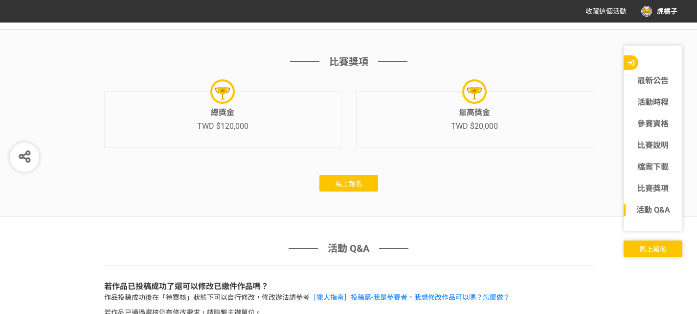
scroll to position [2300, 0]
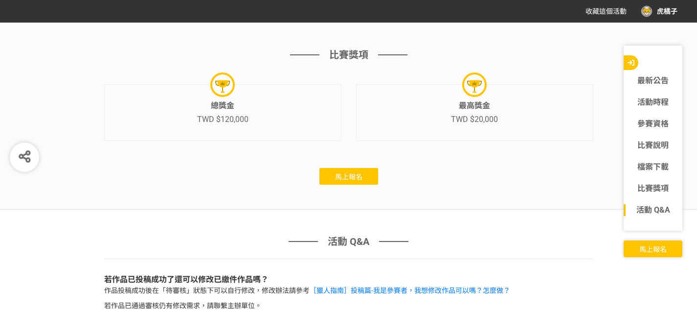
click at [342, 173] on span "馬上報名" at bounding box center [348, 177] width 27 height 8
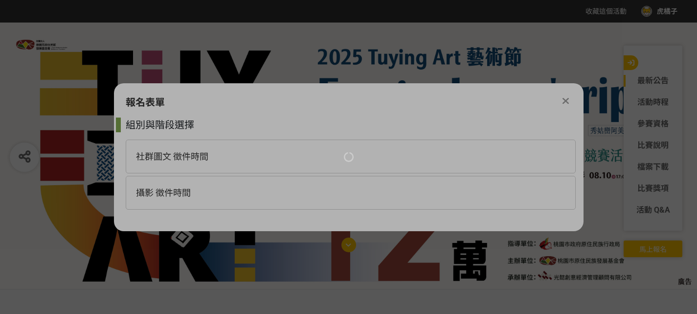
scroll to position [0, 0]
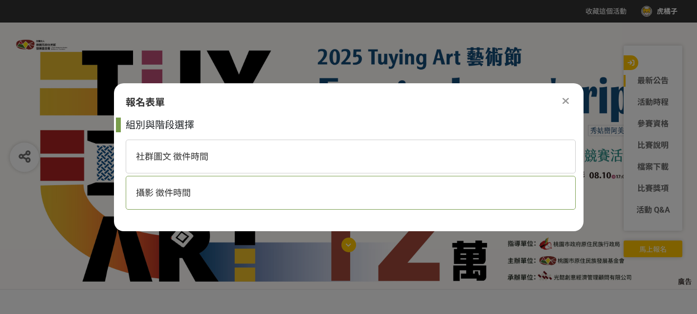
click at [176, 189] on span "攝影 徵件時間" at bounding box center [163, 192] width 55 height 10
select select "185281:185522"
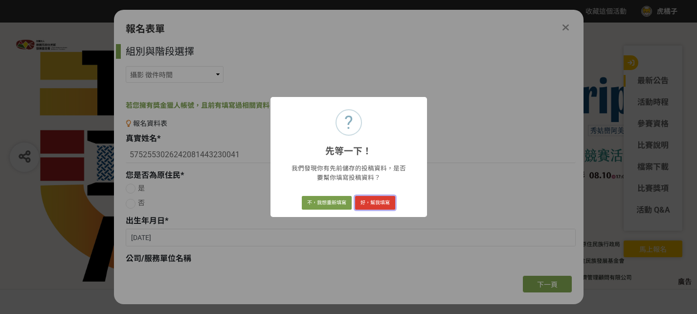
click at [369, 205] on button "好，幫我填寫" at bounding box center [375, 203] width 40 height 14
type input "[PERSON_NAME]"
radio input "true"
type input "[DATE]"
type input "退休"
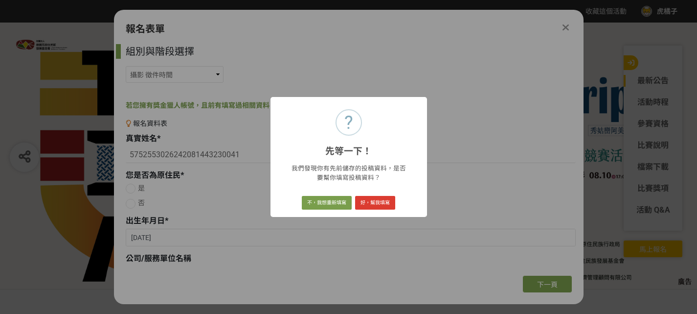
type input "0926915093"
type input "[STREET_ADDRESS]"
radio input "true"
select select "Facebook / Instagram"
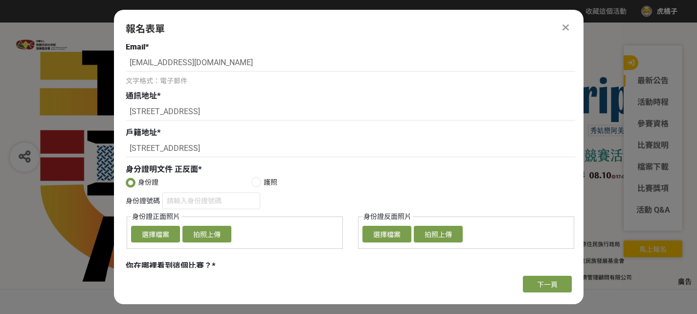
scroll to position [343, 0]
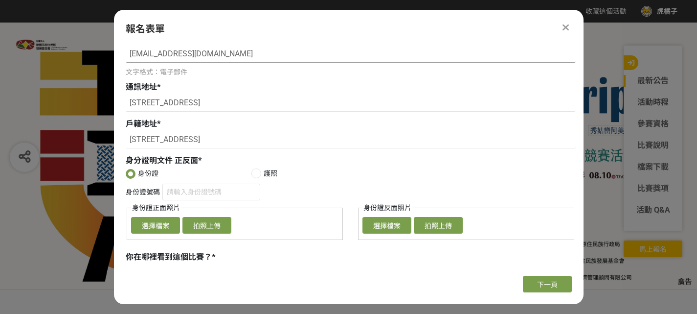
drag, startPoint x: 135, startPoint y: 54, endPoint x: 247, endPoint y: 55, distance: 112.1
click at [247, 55] on input "w603@ms42.hinet.net" at bounding box center [351, 54] width 450 height 17
type input "[EMAIL_ADDRESS][DOMAIN_NAME]"
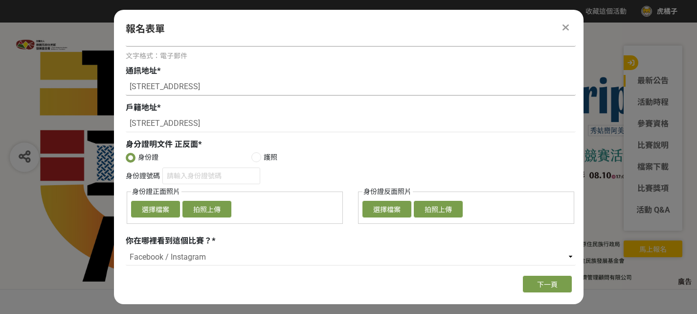
scroll to position [359, 0]
click at [160, 212] on button "選擇檔案" at bounding box center [155, 209] width 49 height 17
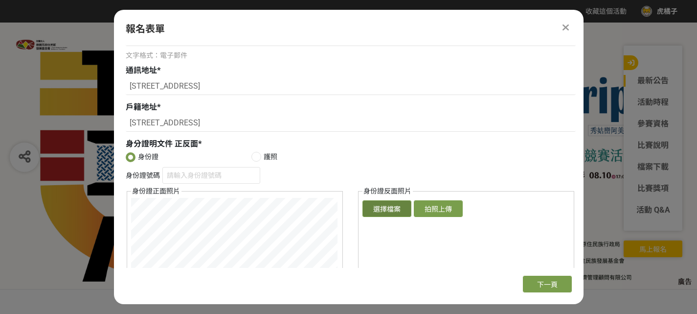
click at [371, 212] on button "選擇檔案" at bounding box center [387, 208] width 49 height 17
click at [189, 178] on input "身份證號碼" at bounding box center [211, 175] width 98 height 17
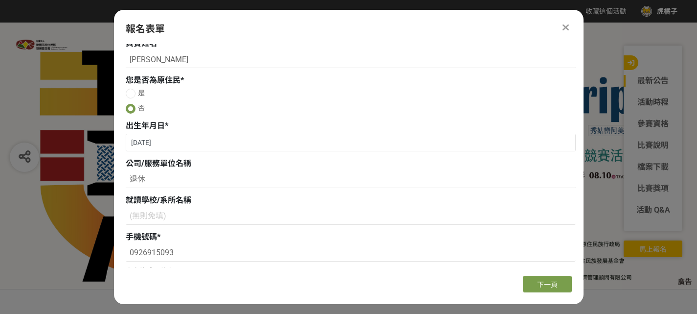
scroll to position [0, 0]
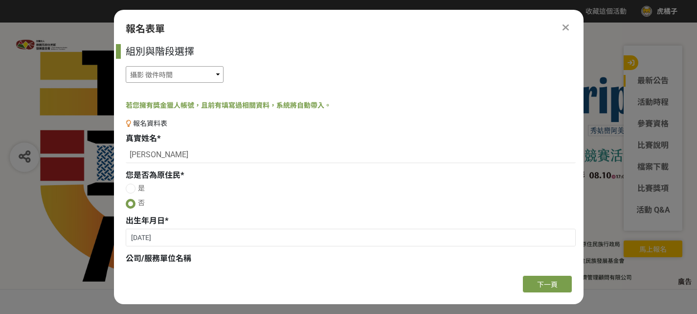
type input "D220145971"
click at [215, 73] on select "社群圖文 徵件時間 攝影 徵件時間" at bounding box center [175, 74] width 98 height 17
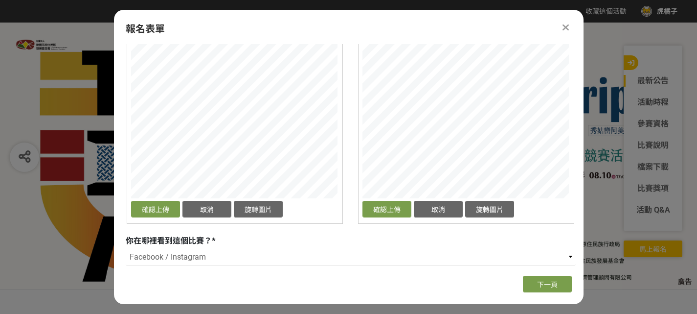
scroll to position [555, 0]
click at [159, 208] on button "確認上傳" at bounding box center [155, 209] width 49 height 17
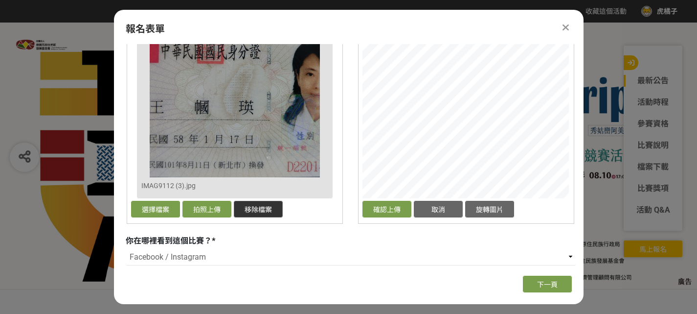
click at [261, 212] on button "移除檔案" at bounding box center [258, 209] width 49 height 17
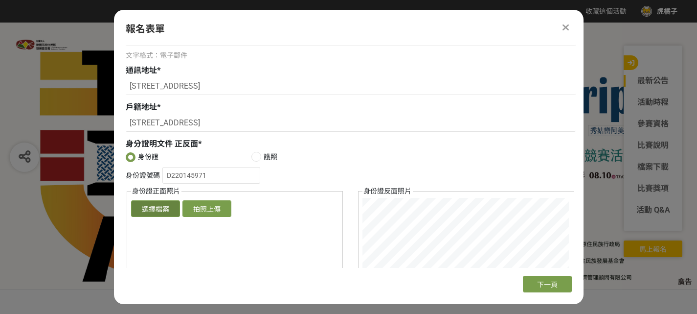
click at [160, 210] on button "選擇檔案" at bounding box center [155, 208] width 49 height 17
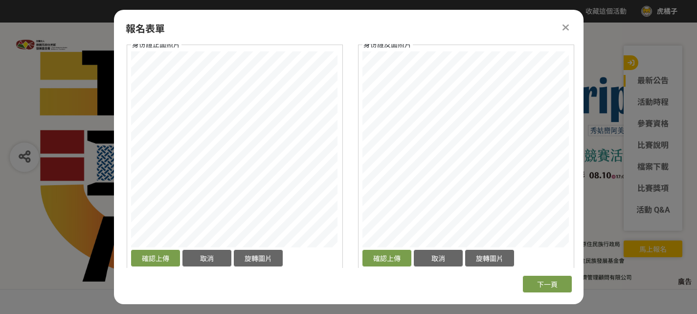
scroll to position [506, 0]
click at [156, 254] on button "確認上傳" at bounding box center [155, 257] width 49 height 17
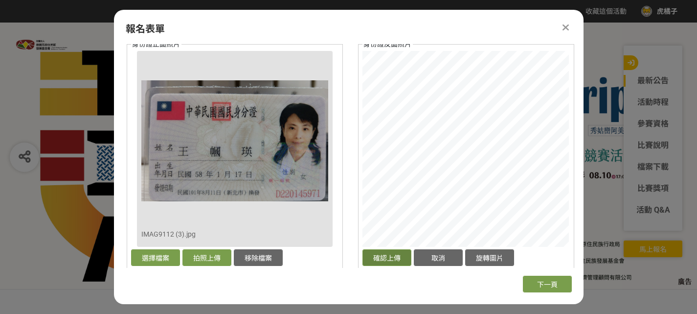
click at [377, 258] on button "確認上傳" at bounding box center [387, 257] width 49 height 17
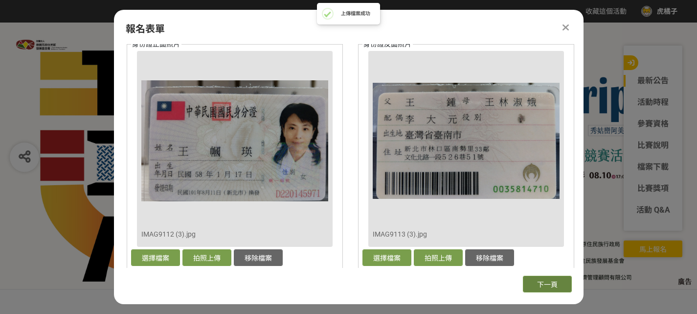
click at [544, 286] on span "下一頁" at bounding box center [547, 284] width 21 height 8
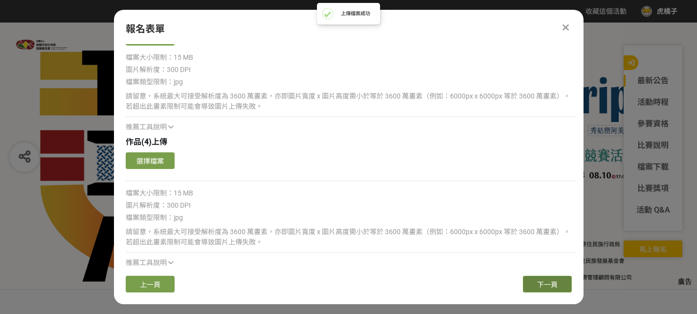
scroll to position [404, 0]
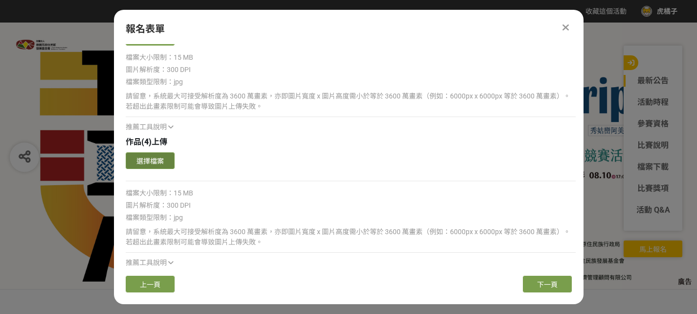
click at [165, 162] on button "選擇檔案" at bounding box center [150, 160] width 49 height 17
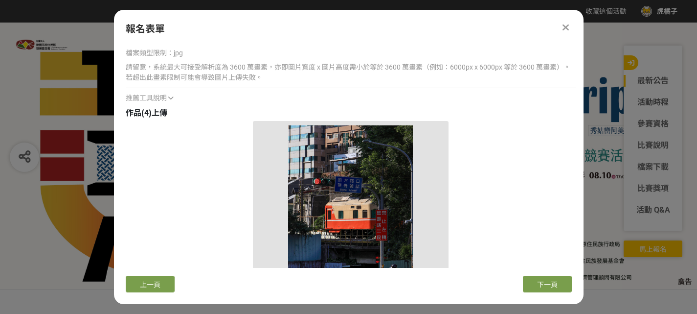
scroll to position [599, 0]
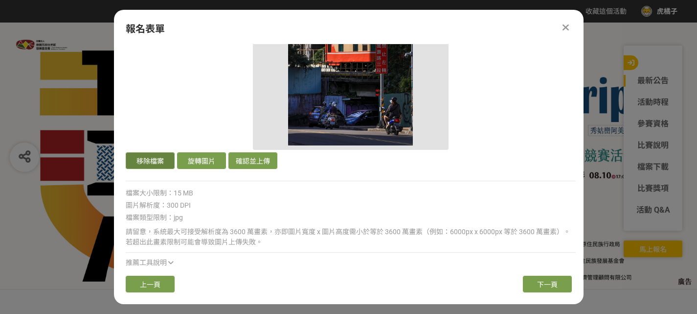
click at [148, 163] on button "移除檔案" at bounding box center [150, 160] width 49 height 17
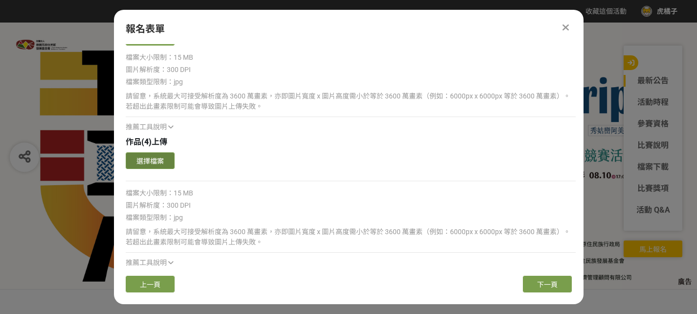
click at [141, 160] on button "選擇檔案" at bounding box center [150, 160] width 49 height 17
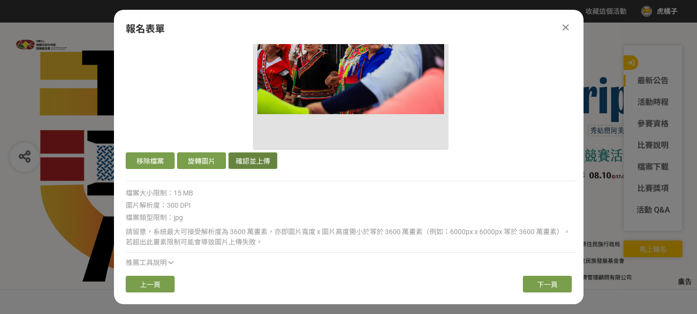
click at [260, 164] on button "確認並上傳" at bounding box center [253, 160] width 49 height 17
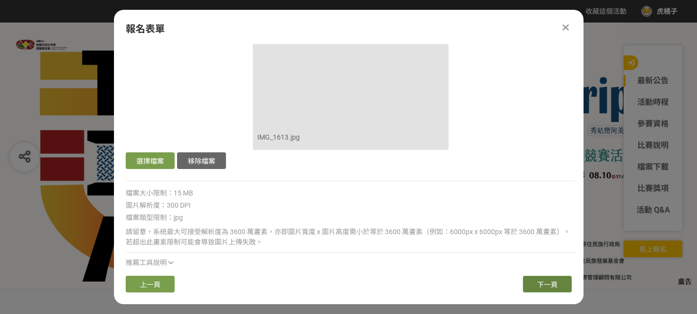
click at [532, 287] on button "下一頁" at bounding box center [547, 283] width 49 height 17
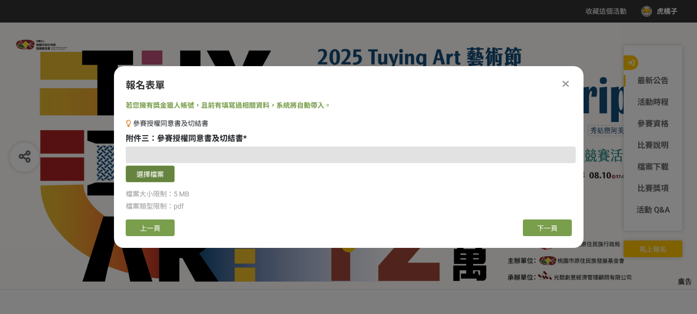
click at [155, 176] on button "選擇檔案" at bounding box center [150, 173] width 49 height 17
click at [216, 139] on span "附件三：參賽授權同意書及切結書" at bounding box center [184, 138] width 117 height 9
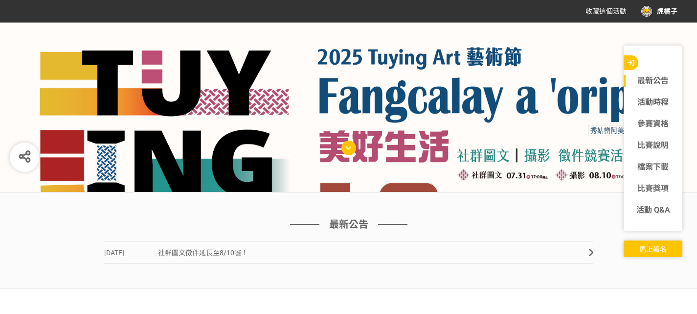
scroll to position [98, 0]
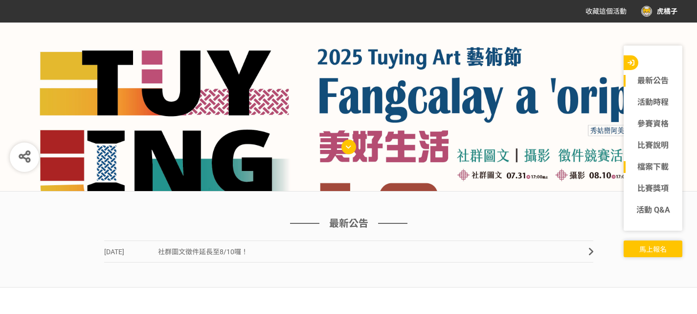
click at [643, 166] on link "檔案下載" at bounding box center [653, 167] width 59 height 12
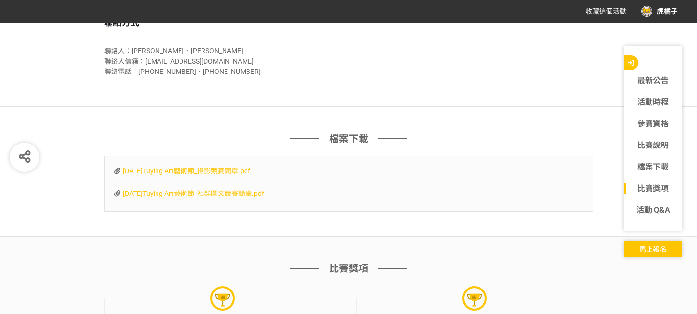
scroll to position [2087, 0]
click at [218, 189] on span "[DATE]Tuying Art藝術節_社群圖文競賽簡章.pdf" at bounding box center [193, 193] width 141 height 8
click at [232, 166] on span "[DATE]Tuying Art藝術節_攝影競賽簡章.pdf" at bounding box center [187, 170] width 128 height 8
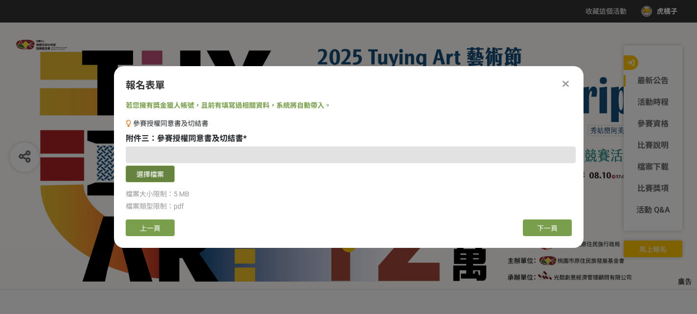
click at [163, 179] on button "選擇檔案" at bounding box center [150, 173] width 49 height 17
click at [143, 179] on button "選擇檔案" at bounding box center [150, 173] width 49 height 17
click at [154, 175] on button "選擇檔案" at bounding box center [150, 173] width 49 height 17
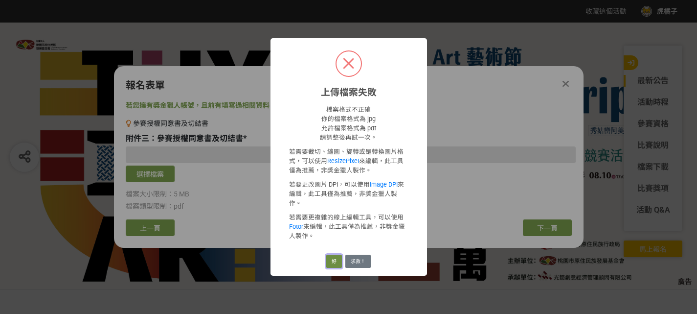
click at [337, 254] on button "好" at bounding box center [334, 261] width 16 height 14
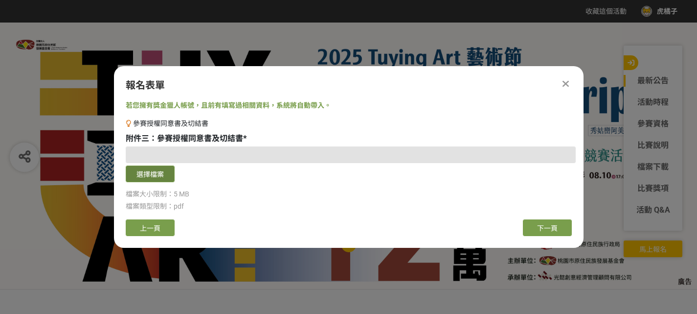
click at [146, 177] on button "選擇檔案" at bounding box center [150, 173] width 49 height 17
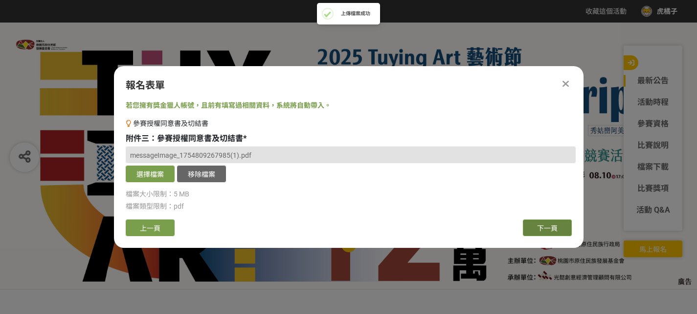
click at [533, 227] on button "下一頁" at bounding box center [547, 227] width 49 height 17
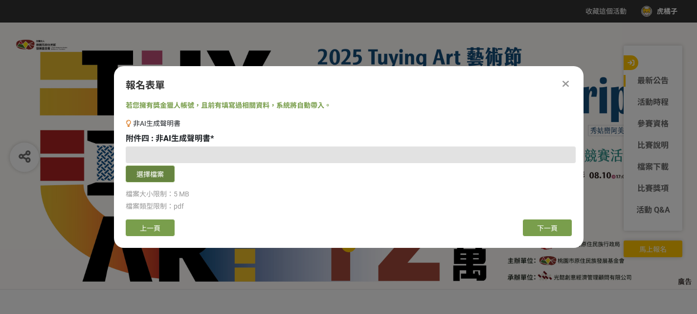
click at [159, 176] on button "選擇檔案" at bounding box center [150, 173] width 49 height 17
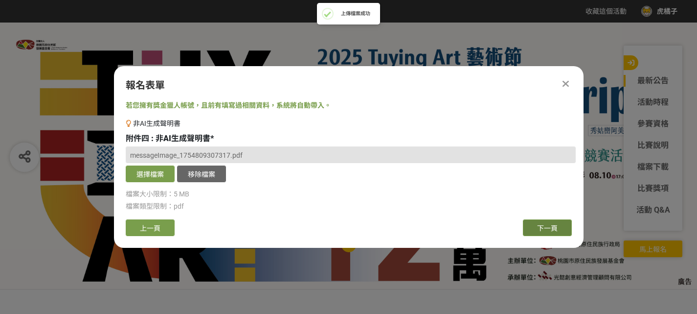
click at [536, 228] on button "下一頁" at bounding box center [547, 227] width 49 height 17
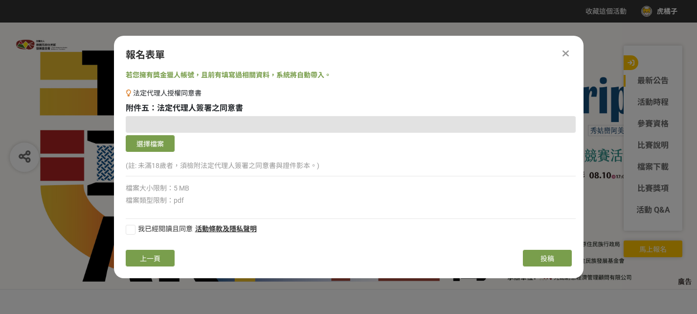
click at [128, 226] on div at bounding box center [131, 230] width 10 height 10
checkbox input "true"
click at [557, 257] on button "投稿" at bounding box center [547, 258] width 49 height 17
click at [147, 263] on button "上一頁" at bounding box center [150, 258] width 49 height 17
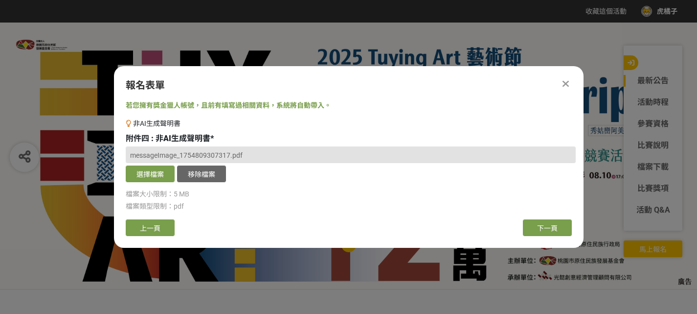
click at [148, 239] on div "報名表單 若您擁有獎金獵人帳號，且前有填寫過相關資料，系統將自動帶入。 非AI生成聲明書 附件四 : 非AI生成聲明書 * messageImage_1754…" at bounding box center [349, 157] width 470 height 182
click at [150, 226] on span "上一頁" at bounding box center [150, 228] width 21 height 8
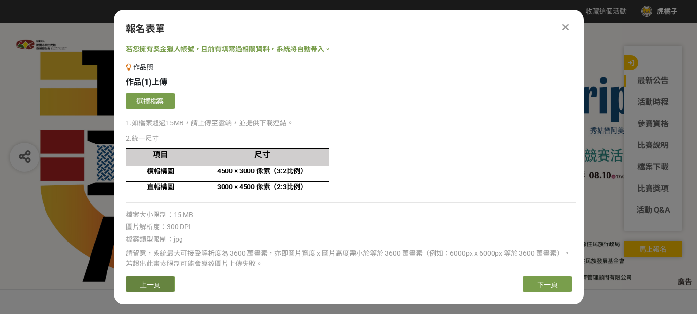
click at [147, 285] on span "上一頁" at bounding box center [150, 284] width 21 height 8
select select "185281:185522"
select select "Facebook / Instagram"
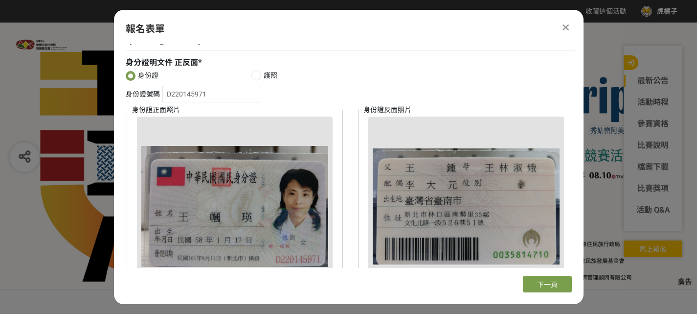
scroll to position [555, 0]
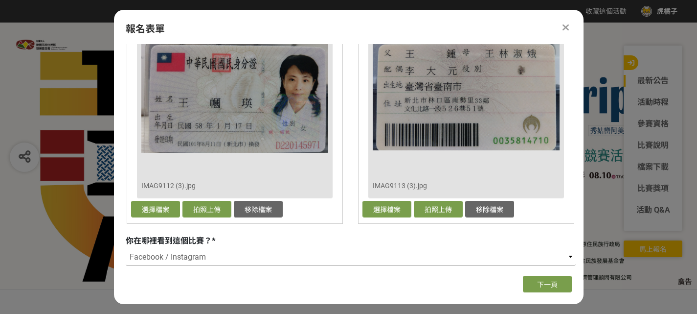
click at [176, 251] on select "請選擇... 活動官網 網路媒體 Facebook / Instagram Youtube 宣傳短片 校園講座 / 老師系上推薦 電子郵件 海報 其他" at bounding box center [351, 257] width 450 height 17
click at [126, 249] on select "請選擇... 活動官網 網路媒體 Facebook / Instagram Youtube 宣傳短片 校園講座 / 老師系上推薦 電子郵件 海報 其他" at bounding box center [351, 257] width 450 height 17
click at [543, 286] on span "下一頁" at bounding box center [547, 284] width 21 height 8
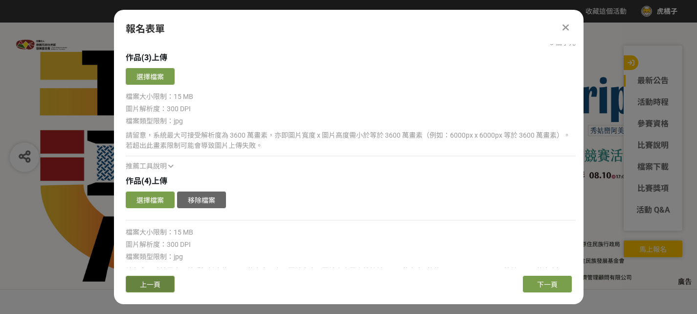
click at [164, 283] on button "上一頁" at bounding box center [150, 283] width 49 height 17
select select "185281:185522"
select select "Facebook / Instagram"
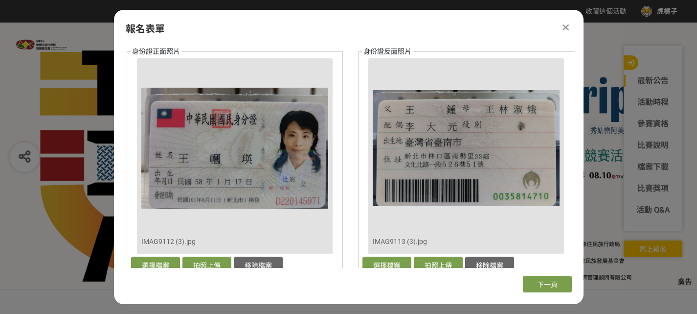
scroll to position [555, 0]
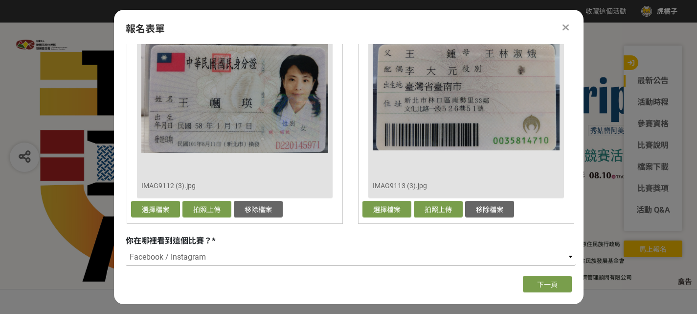
click at [569, 254] on select "請選擇... 活動官網 網路媒體 Facebook / Instagram Youtube 宣傳短片 校園講座 / 老師系上推薦 電子郵件 海報 其他" at bounding box center [351, 257] width 450 height 17
click at [551, 285] on span "下一頁" at bounding box center [547, 284] width 21 height 8
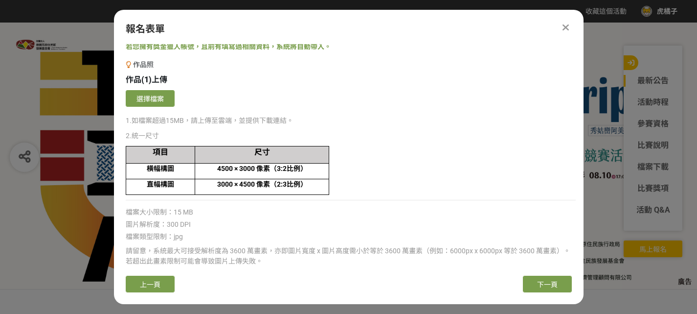
scroll to position [0, 0]
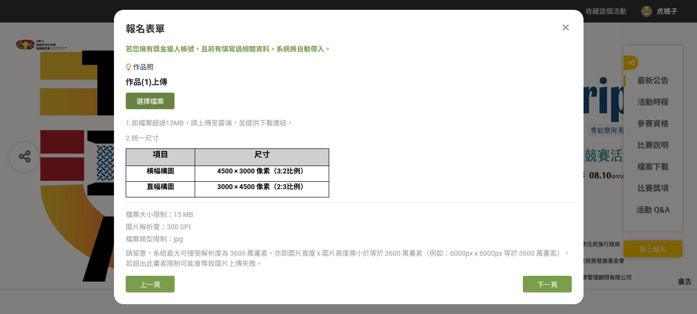
click at [148, 97] on button "選擇檔案" at bounding box center [150, 100] width 49 height 17
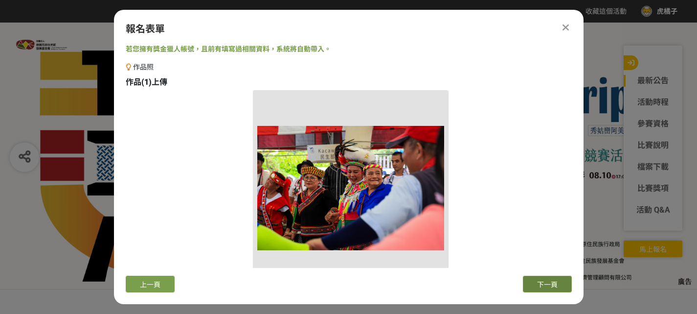
click at [548, 283] on span "下一頁" at bounding box center [547, 284] width 21 height 8
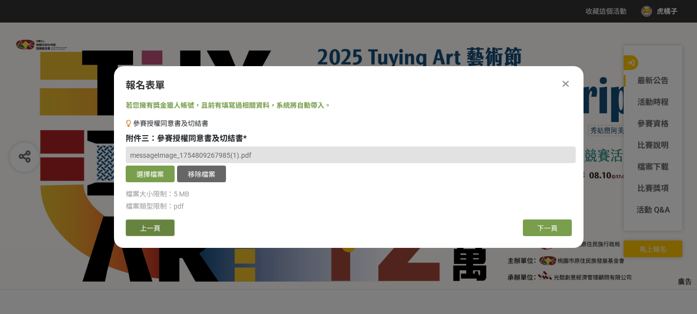
click at [158, 230] on span "上一頁" at bounding box center [150, 228] width 21 height 8
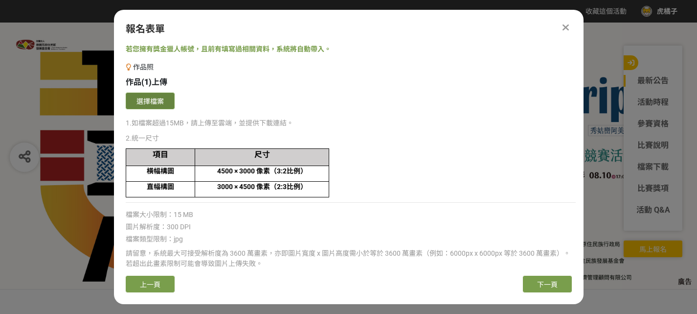
click at [146, 103] on button "選擇檔案" at bounding box center [150, 100] width 49 height 17
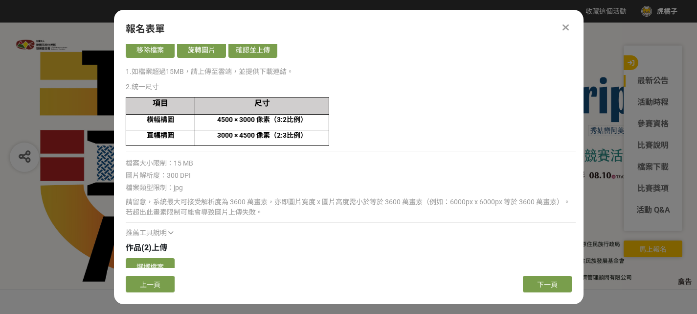
scroll to position [147, 0]
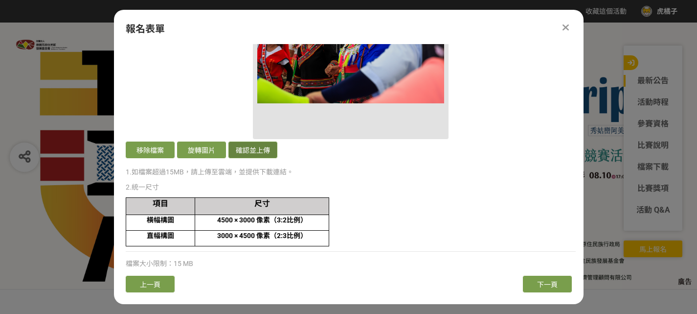
click at [255, 155] on button "確認並上傳" at bounding box center [253, 149] width 49 height 17
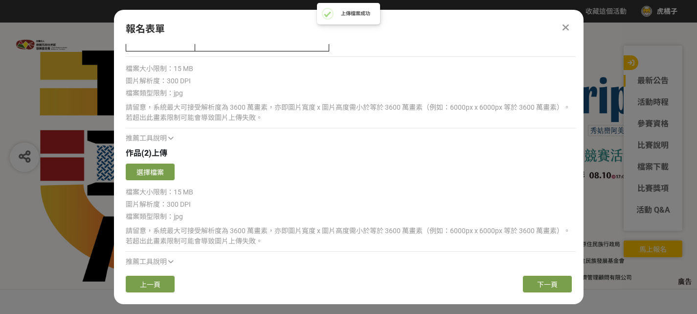
scroll to position [343, 0]
click at [147, 172] on button "選擇檔案" at bounding box center [150, 170] width 49 height 17
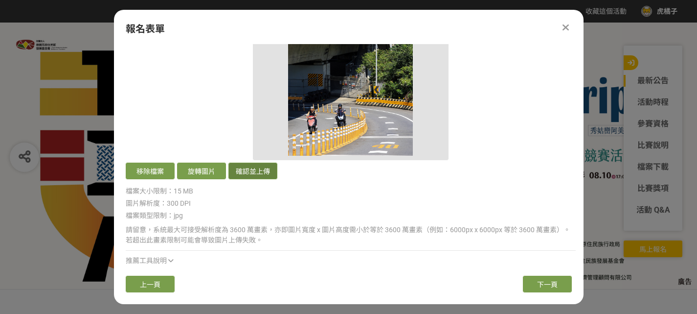
click at [243, 174] on button "確認並上傳" at bounding box center [253, 170] width 49 height 17
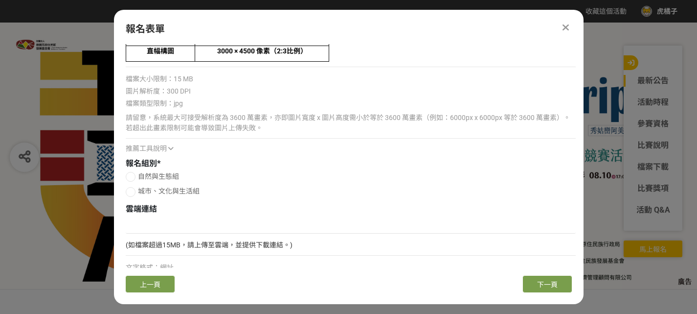
scroll to position [388, 0]
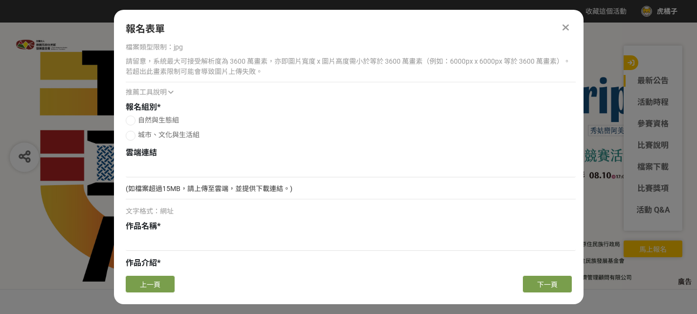
click at [133, 135] on div at bounding box center [131, 136] width 10 height 10
radio input "true"
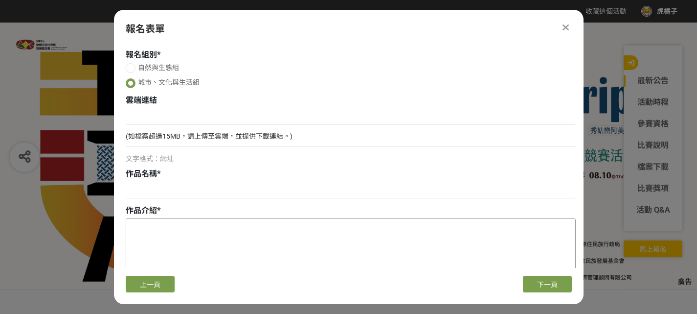
scroll to position [485, 0]
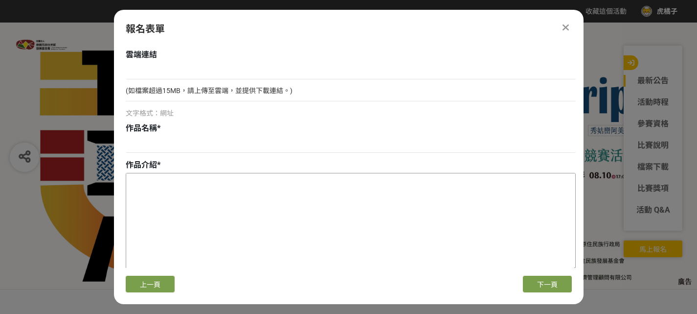
paste textarea "手牽手，心連心，一起歡慶文化祭"
drag, startPoint x: 224, startPoint y: 182, endPoint x: 244, endPoint y: 181, distance: 20.1
click at [244, 181] on textarea "手牽手，心連心，一起歡慶文化祭" at bounding box center [350, 222] width 449 height 98
type textarea "手牽手，心連心，一起歡慶文化祭"
paste input "文化祭"
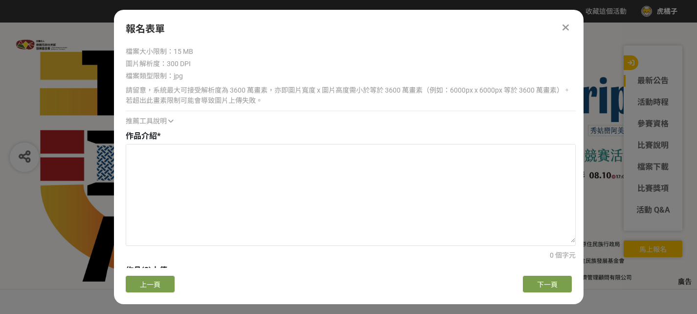
scroll to position [975, 0]
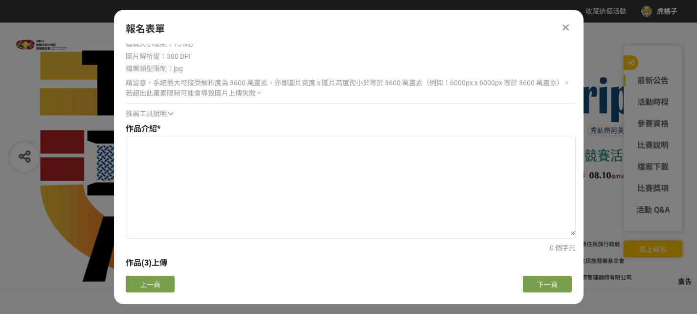
type input "文化祭"
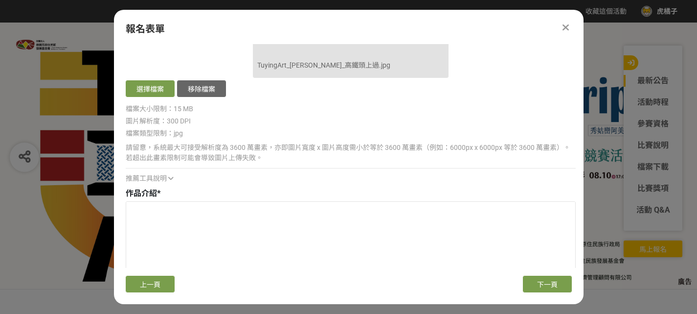
scroll to position [877, 0]
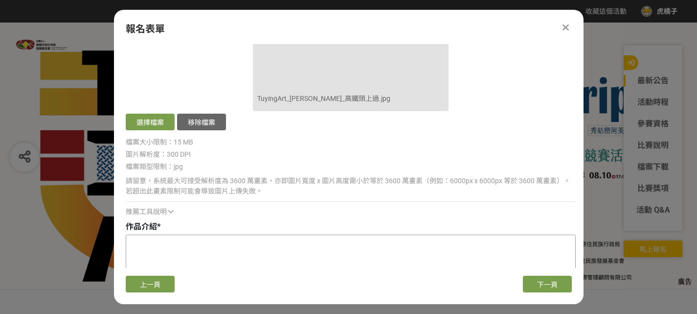
paste textarea "桃園高鐵經過[GEOGRAPHIC_DATA]，和橋下機車形成高鐵頭上過奇觀"
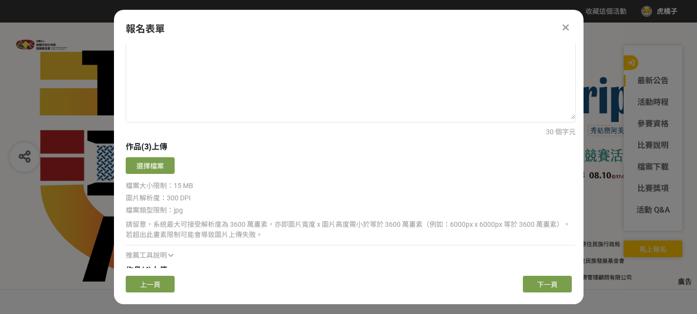
scroll to position [1174, 0]
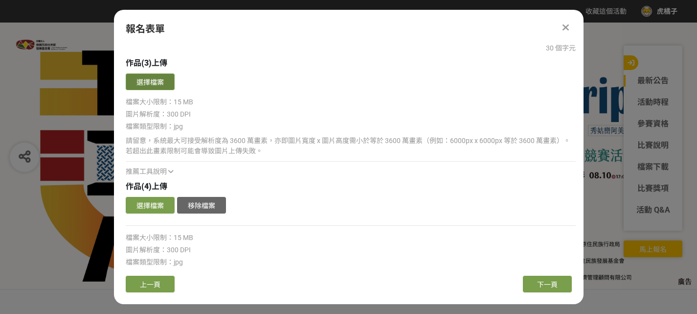
type textarea "桃園高鐵經過[GEOGRAPHIC_DATA]，和橋下機車形成高鐵頭上過奇觀"
click at [134, 82] on button "選擇檔案" at bounding box center [150, 81] width 49 height 17
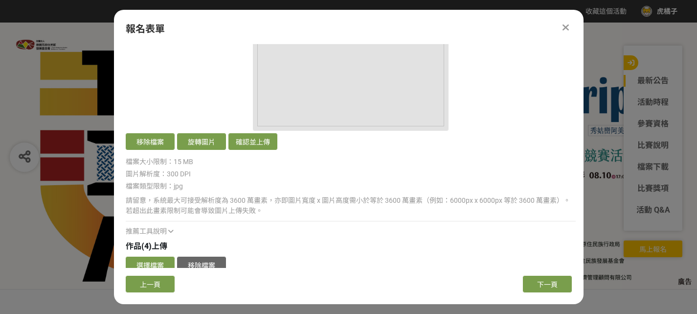
scroll to position [1321, 0]
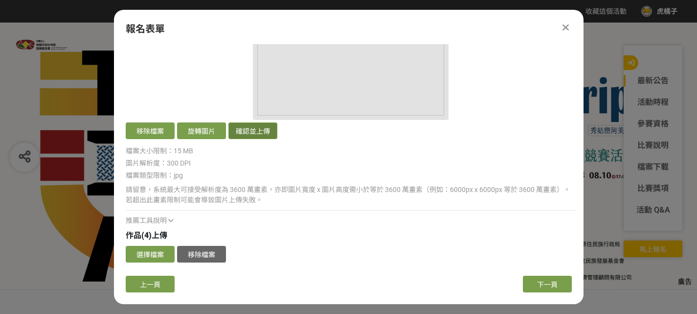
click at [262, 129] on button "確認並上傳" at bounding box center [253, 130] width 49 height 17
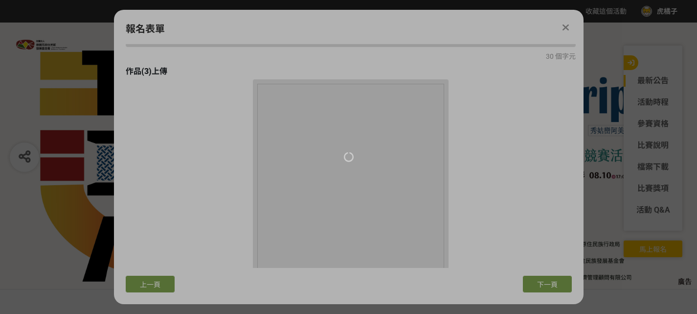
type textarea "桃園高鐵經過[GEOGRAPHIC_DATA]，和橋下機車形成高鐵頭上過奇觀"
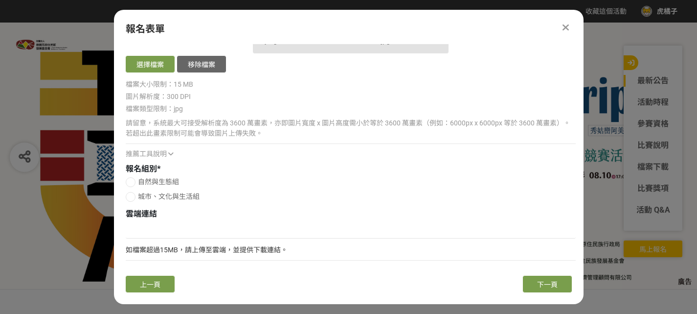
scroll to position [939, 0]
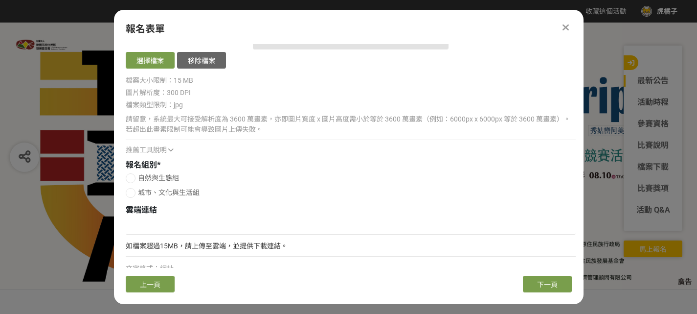
click at [131, 190] on div at bounding box center [131, 193] width 10 height 10
radio input "true"
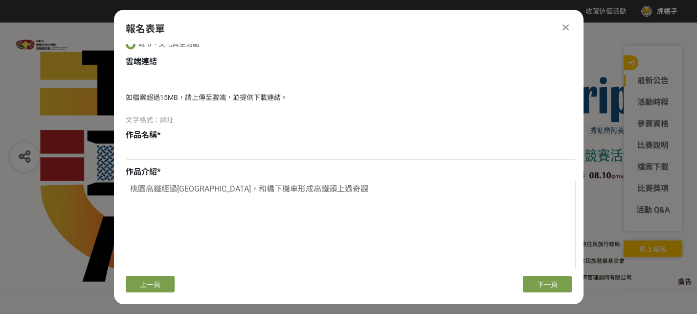
scroll to position [1085, 0]
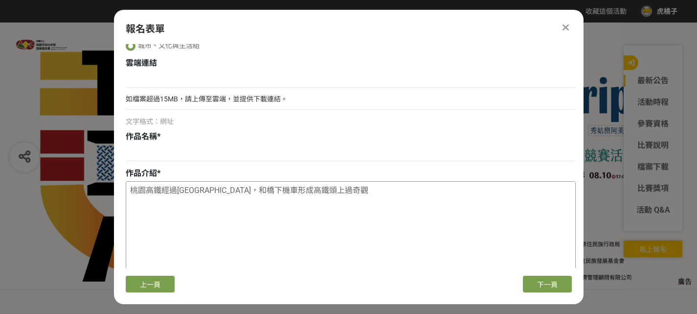
drag, startPoint x: 326, startPoint y: 191, endPoint x: 367, endPoint y: 194, distance: 40.2
click at [367, 194] on textarea "桃園高鐵經過[GEOGRAPHIC_DATA]，和橋下機車形成高鐵頭上過奇觀" at bounding box center [350, 231] width 449 height 98
paste input "高鐵頭上過奇觀"
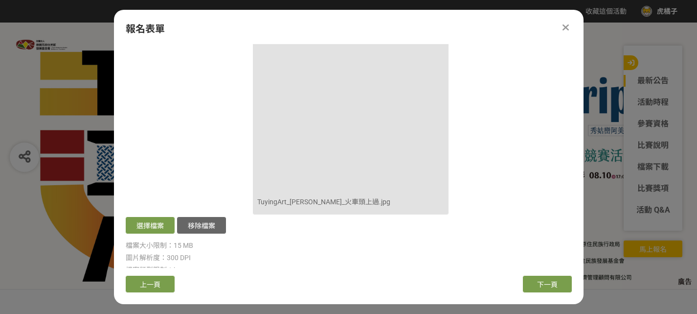
scroll to position [1526, 0]
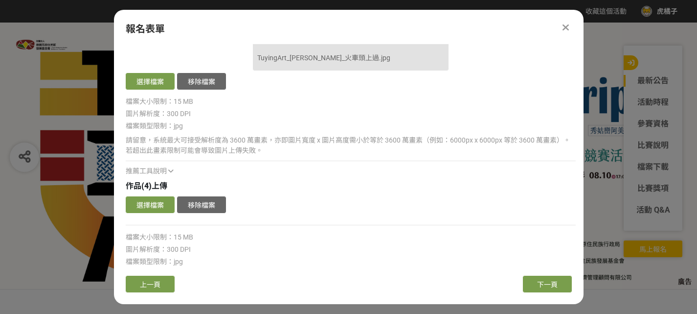
type input "高鐵頭上過奇觀"
click at [171, 170] on icon at bounding box center [170, 170] width 5 height 7
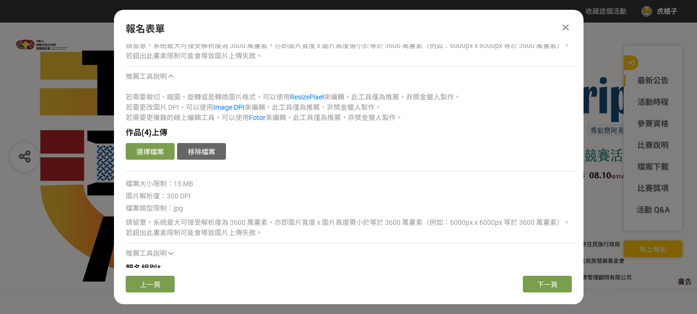
scroll to position [1624, 0]
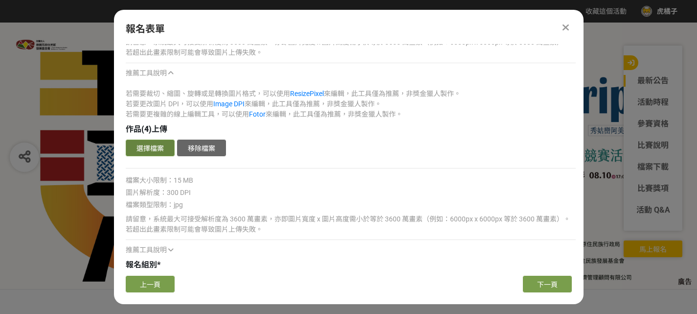
click at [141, 152] on button "選擇檔案" at bounding box center [150, 147] width 49 height 17
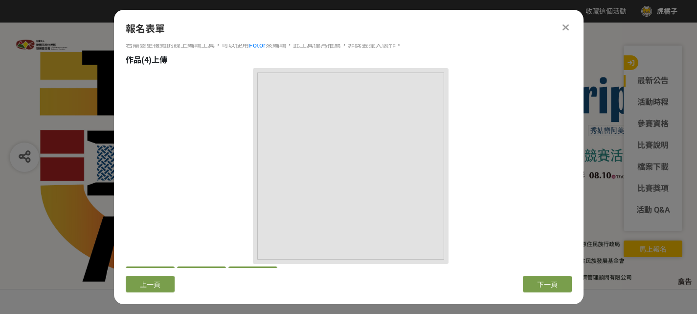
scroll to position [1721, 0]
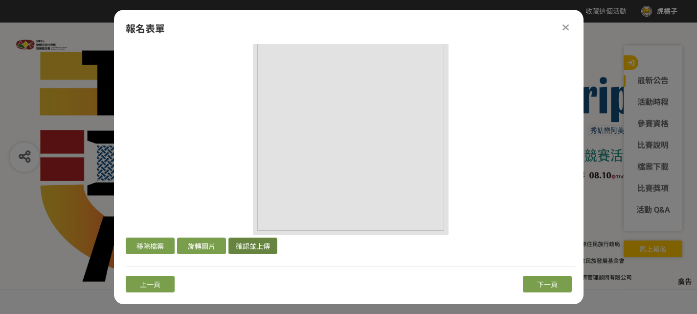
click at [248, 246] on button "確認並上傳" at bounding box center [253, 245] width 49 height 17
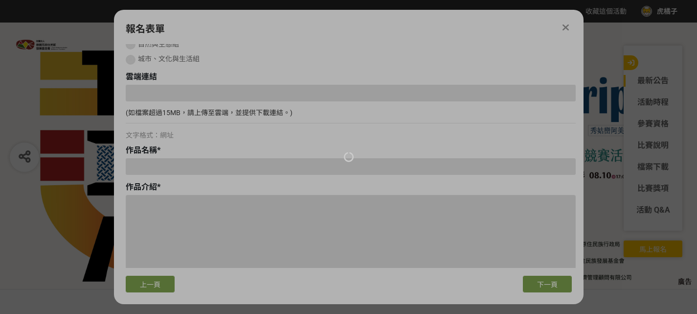
scroll to position [2012, 0]
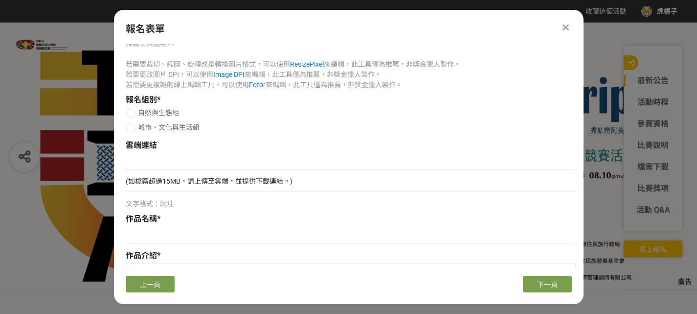
scroll to position [1669, 0]
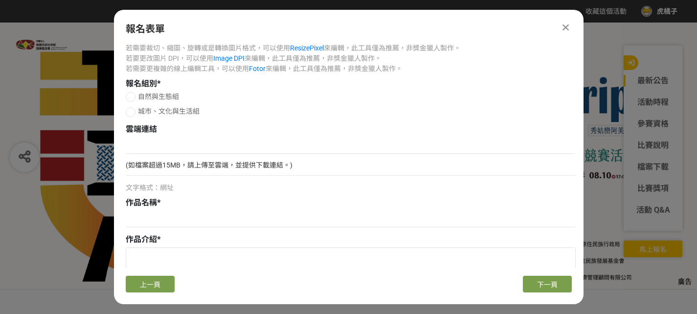
click at [130, 113] on div at bounding box center [131, 112] width 10 height 10
radio input "true"
paste input "火車頭上過"
type input "火車頭上過"
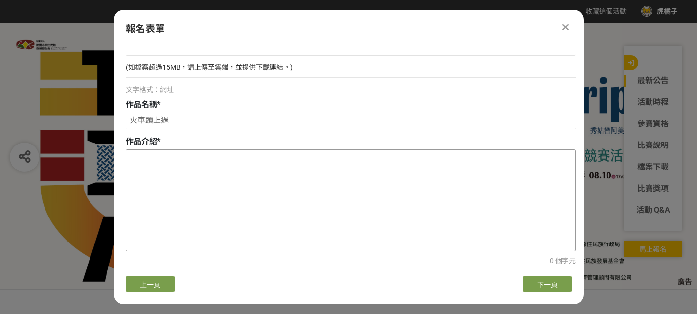
paste textarea "火車經過[GEOGRAPHIC_DATA]附近隧道道路，和橋下經過的汽機車形成火車頭上過奇觀"
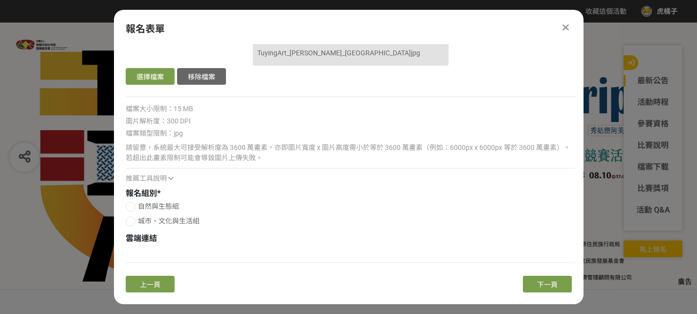
scroll to position [2207, 0]
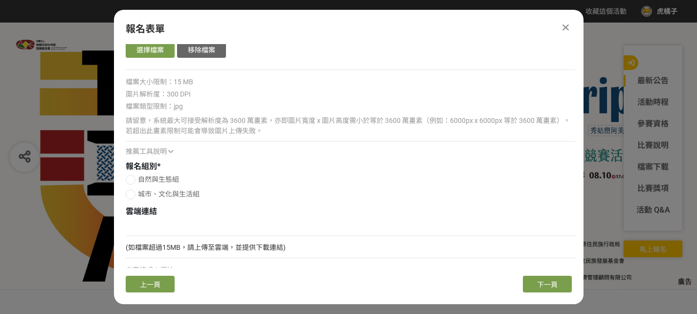
type textarea "火車經過[GEOGRAPHIC_DATA]附近隧道道路，和橋下經過的汽機車形成火車頭上過奇觀"
click at [129, 178] on div at bounding box center [131, 180] width 10 height 10
radio input "true"
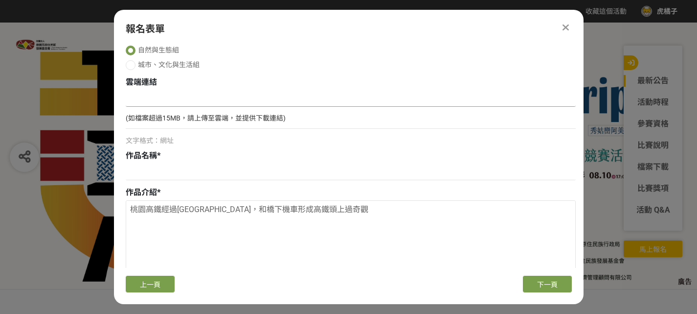
scroll to position [2354, 0]
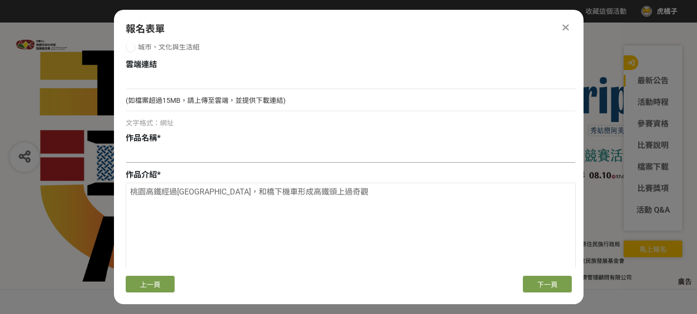
paste input "[GEOGRAPHIC_DATA]"
type input "[GEOGRAPHIC_DATA]"
drag, startPoint x: 133, startPoint y: 194, endPoint x: 315, endPoint y: 199, distance: 182.1
click at [379, 199] on textarea "桃園高鐵經過[GEOGRAPHIC_DATA]，和橋下機車形成高鐵頭上過奇觀" at bounding box center [350, 232] width 449 height 98
paste textarea "黑夜白天交會的藍調時刻，使用慢速快門，許厝港海岸的潮起潮落化作石頭上絲滑的[PERSON_NAME]。"
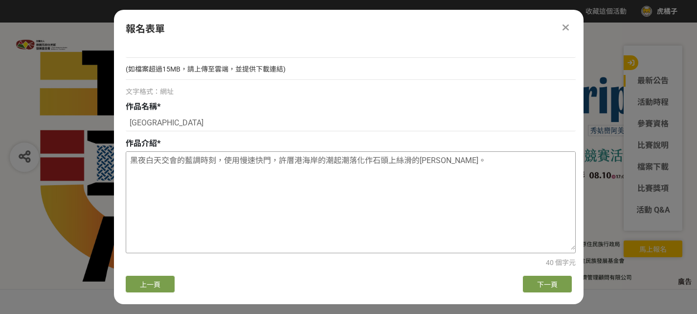
scroll to position [2386, 0]
type textarea "黑夜白天交會的藍調時刻，使用慢速快門，許厝港海岸的潮起潮落化作石頭上絲滑的[PERSON_NAME]。"
click at [535, 289] on button "下一頁" at bounding box center [547, 283] width 49 height 17
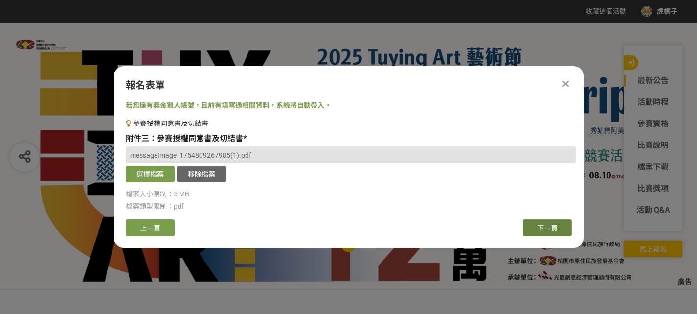
click at [538, 230] on span "下一頁" at bounding box center [547, 228] width 21 height 8
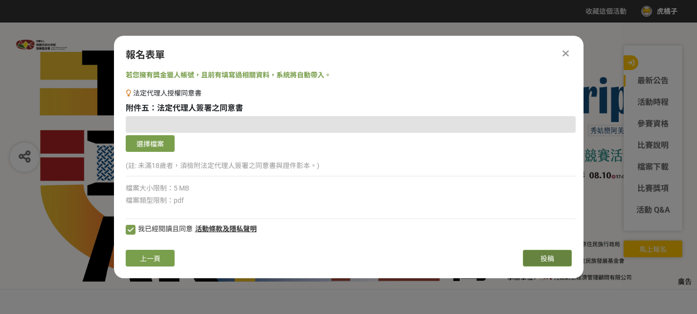
click at [541, 257] on span "投稿" at bounding box center [548, 258] width 14 height 8
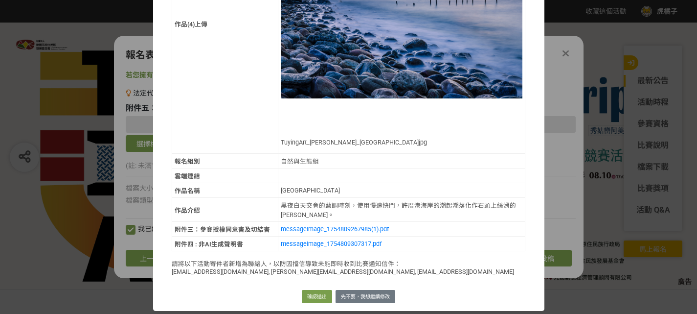
scroll to position [1834, 0]
click at [348, 297] on button "先不要，我想繼續修改" at bounding box center [366, 297] width 60 height 14
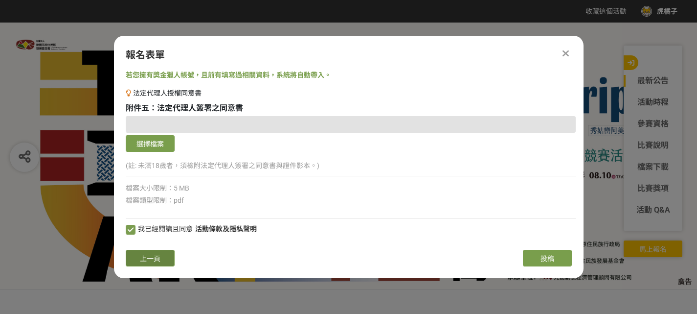
click at [135, 258] on button "上一頁" at bounding box center [150, 258] width 49 height 17
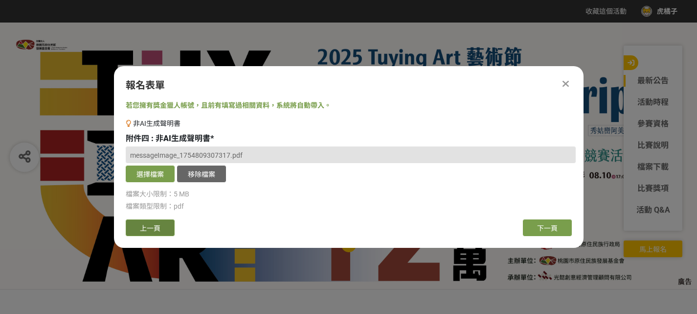
click at [145, 224] on span "上一頁" at bounding box center [150, 228] width 21 height 8
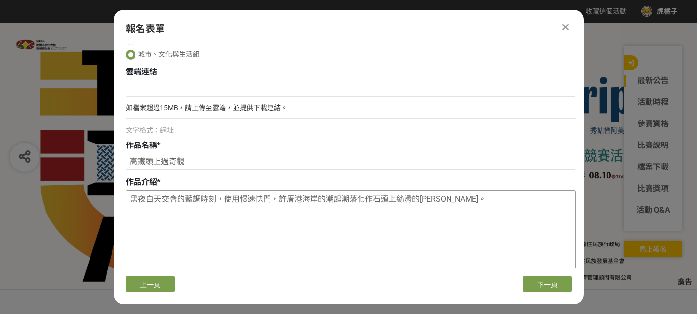
scroll to position [685, 0]
drag, startPoint x: 135, startPoint y: 199, endPoint x: 421, endPoint y: 199, distance: 285.8
click at [420, 199] on textarea "黑夜白天交會的藍調時刻，使用慢速快門，許厝港海岸的潮起潮落化作石頭上絲滑的[PERSON_NAME]。" at bounding box center [350, 239] width 449 height 98
drag, startPoint x: 442, startPoint y: 202, endPoint x: 153, endPoint y: 207, distance: 289.7
click at [124, 221] on div "若您擁有獎金獵人帳號，且前有填寫過相關資料，系統將自動帶入。 作品照 作品(1)上傳 確認上傳 取消 旋轉圖片 移除檔案 選擇檔案 移除檔案 1.如檔案超過1…" at bounding box center [349, 156] width 470 height 224
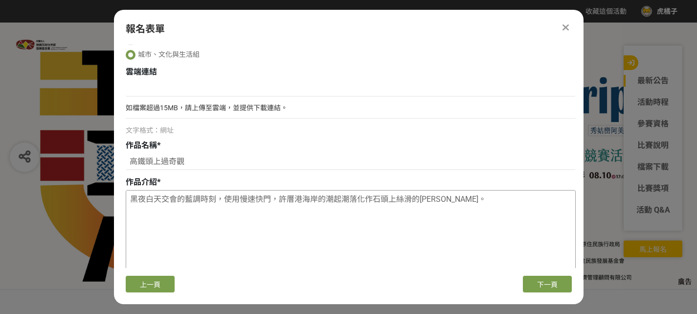
paste textarea "鐵經過[GEOGRAPHIC_DATA]道路，和橋下機車形成高鐵頭上過奇觀"
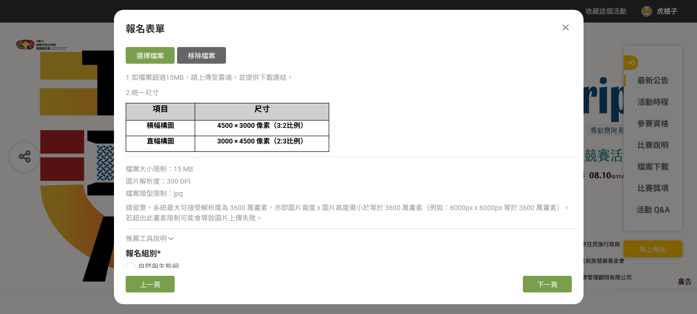
scroll to position [0, 0]
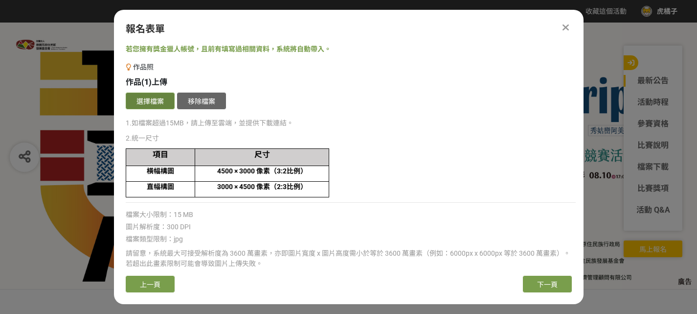
type textarea "高鐵經過[GEOGRAPHIC_DATA]道路，和橋下機車形成高鐵頭上過奇觀"
click at [153, 99] on button "選擇檔案" at bounding box center [150, 100] width 49 height 17
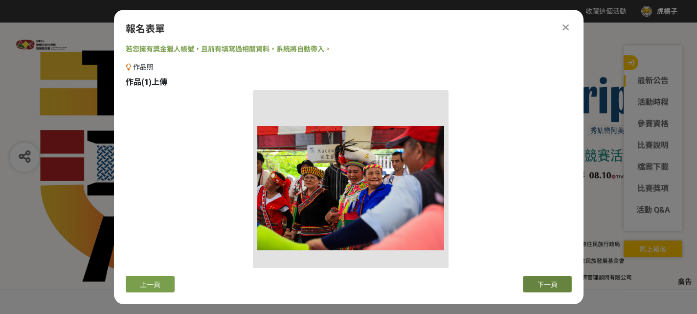
click at [539, 280] on span "下一頁" at bounding box center [547, 284] width 21 height 8
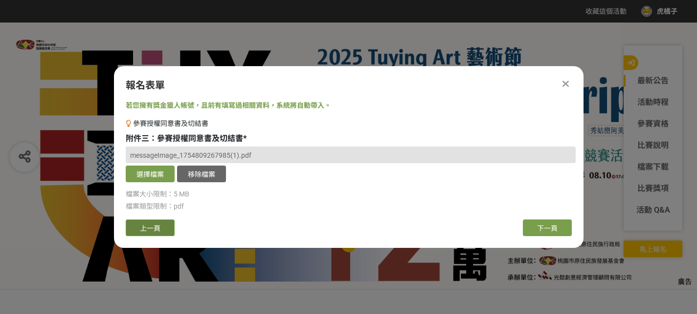
click at [153, 225] on span "上一頁" at bounding box center [150, 228] width 21 height 8
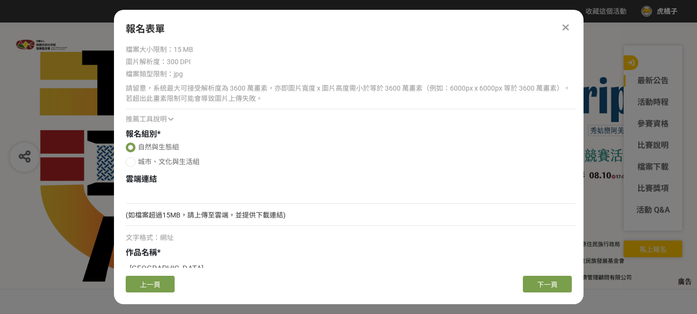
scroll to position [1562, 0]
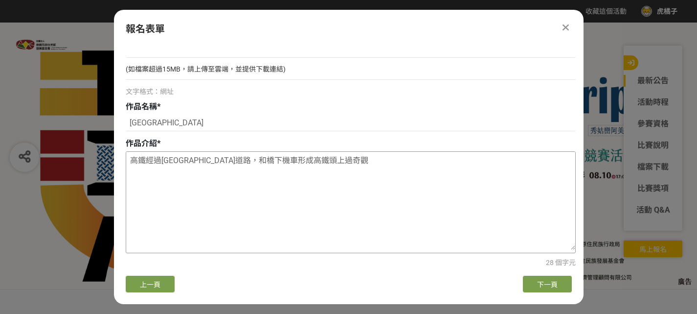
drag, startPoint x: 129, startPoint y: 160, endPoint x: 309, endPoint y: 156, distance: 180.1
click at [362, 159] on textarea "高鐵經過桃園蘆竹區隧道道路，和橋下機車形成高鐵頭上過奇觀" at bounding box center [350, 201] width 449 height 98
paste textarea "夜白天交會的藍調時刻，使用慢速快門，許厝港海岸的潮起潮落化作石頭上絲滑的白絹。"
type textarea "黑夜白天交會的藍調時刻，使用慢速快門，許厝港海岸的潮起潮落化作石頭上絲滑的白絹。"
click at [542, 287] on span "下一頁" at bounding box center [547, 284] width 21 height 8
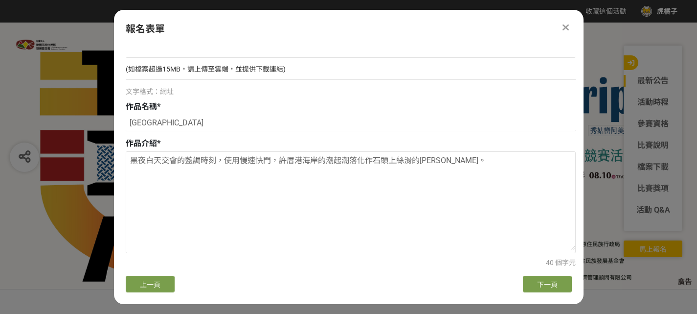
scroll to position [0, 0]
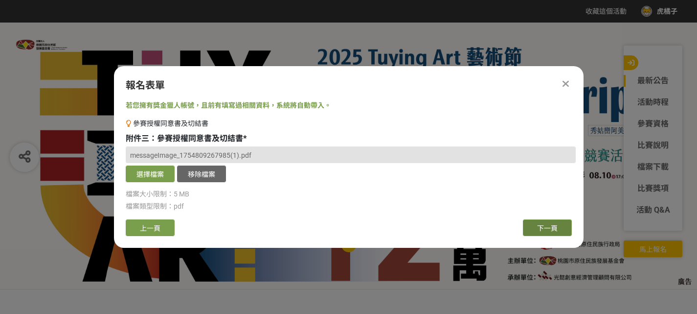
click at [544, 225] on span "下一頁" at bounding box center [547, 228] width 21 height 8
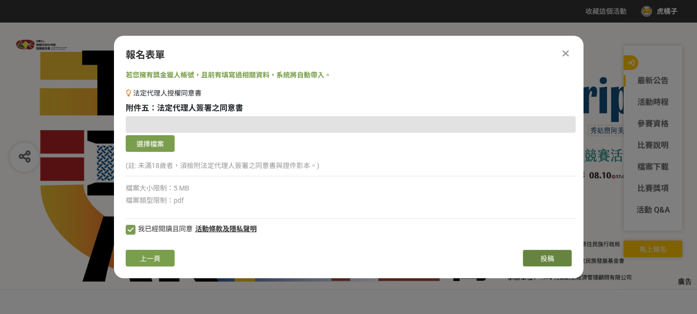
click at [544, 225] on div "我已經閱讀且同意 活動條款及隱私聲明" at bounding box center [351, 230] width 450 height 13
click at [545, 255] on span "投稿" at bounding box center [548, 258] width 14 height 8
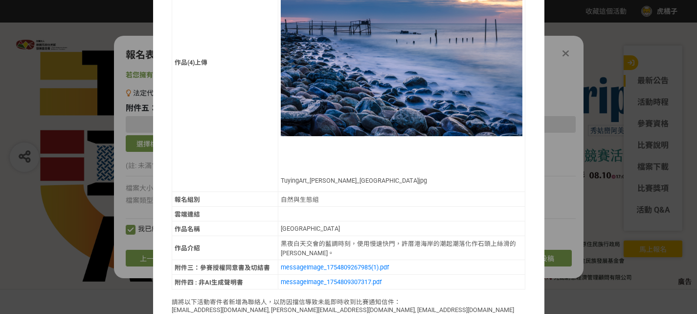
scroll to position [1834, 0]
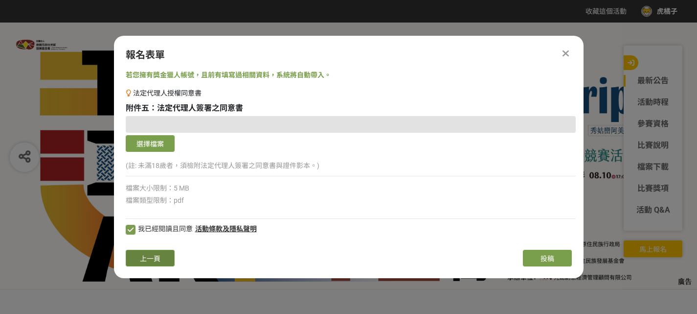
click at [157, 253] on button "上一頁" at bounding box center [150, 258] width 49 height 17
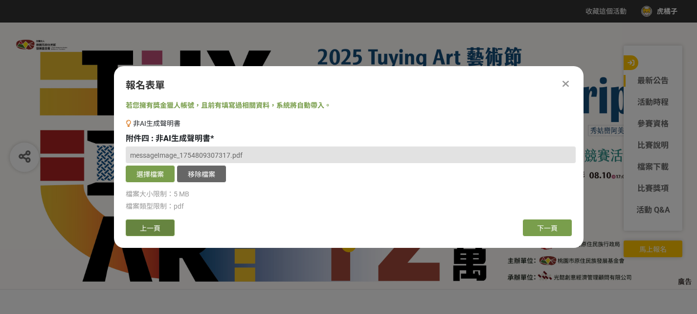
click at [158, 235] on button "上一頁" at bounding box center [150, 227] width 49 height 17
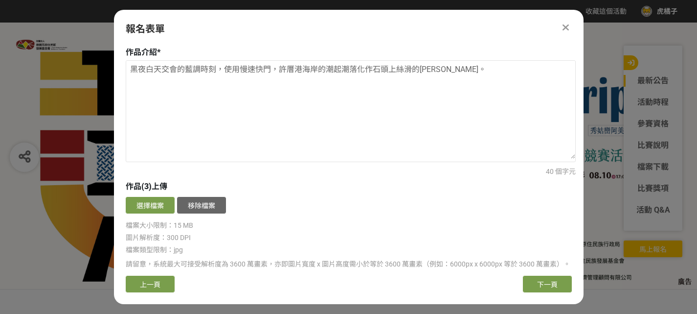
scroll to position [832, 0]
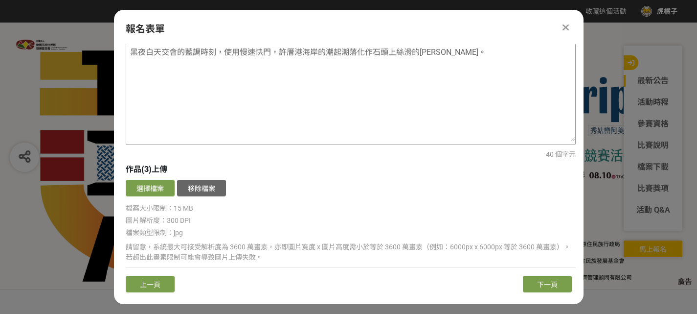
drag, startPoint x: 132, startPoint y: 54, endPoint x: 400, endPoint y: 52, distance: 268.2
click at [456, 55] on textarea "黑夜白天交會的藍調時刻，使用慢速快門，許厝港海岸的潮起潮落化作石頭上絲滑的白絹。" at bounding box center [350, 93] width 449 height 98
paste textarea "鐵經過桃園蘆竹區隧道道路，和橋下機車形成高鐵頭上過奇觀"
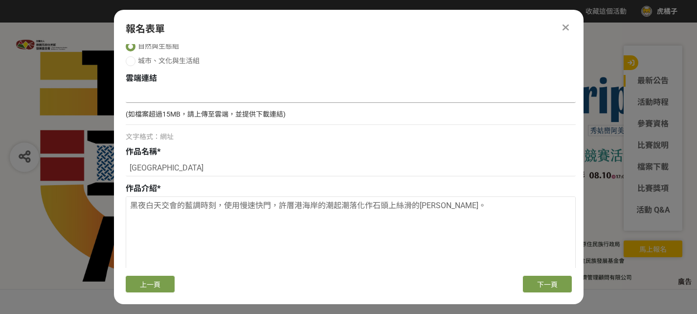
scroll to position [1562, 0]
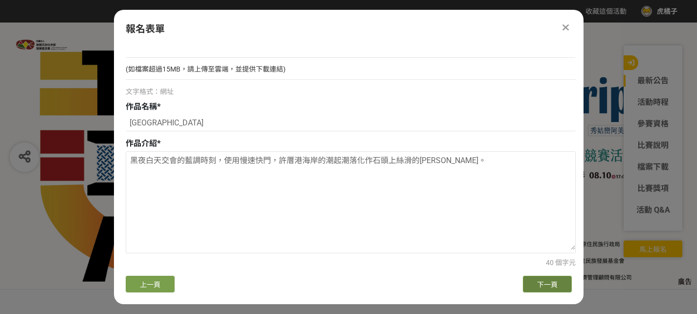
type textarea "高鐵經過桃園蘆竹區隧道道路，和橋下機車形成高鐵頭上過奇觀"
click at [532, 285] on button "下一頁" at bounding box center [547, 283] width 49 height 17
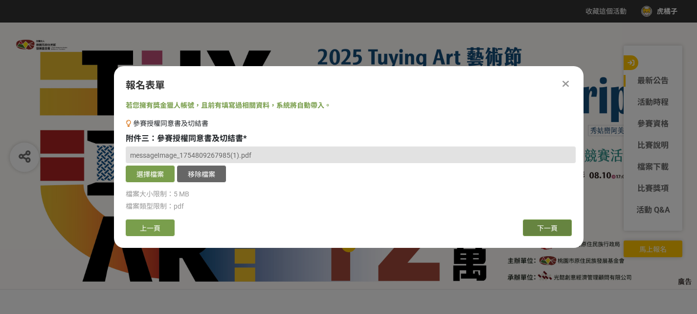
click at [544, 227] on span "下一頁" at bounding box center [547, 228] width 21 height 8
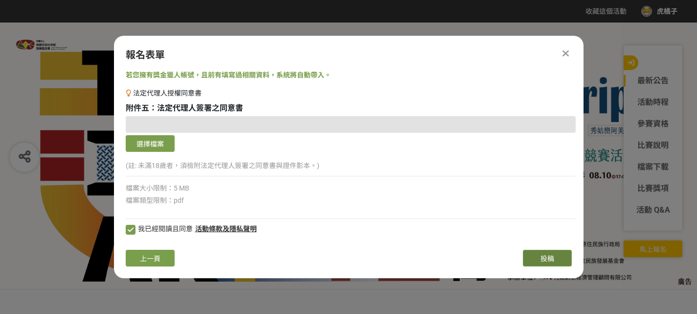
click at [551, 257] on span "投稿" at bounding box center [548, 258] width 14 height 8
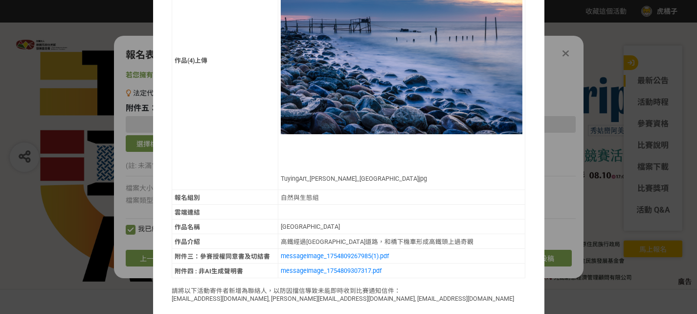
scroll to position [1816, 0]
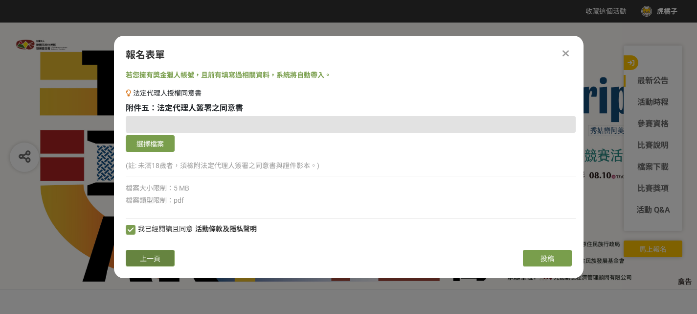
click at [160, 258] on button "上一頁" at bounding box center [150, 258] width 49 height 17
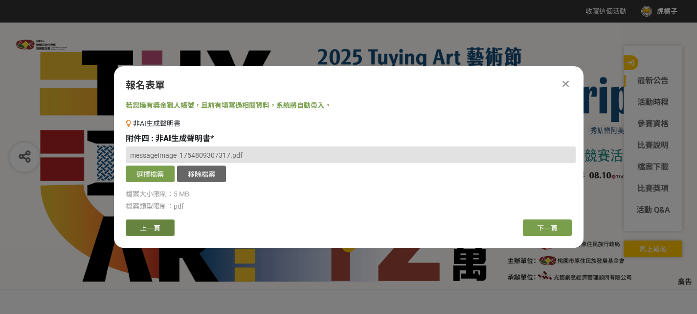
click at [152, 232] on span "上一頁" at bounding box center [150, 228] width 21 height 8
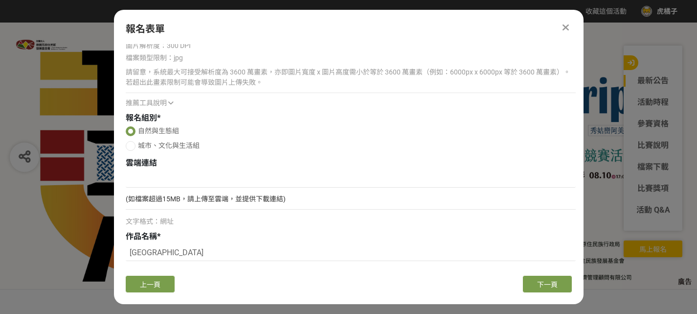
scroll to position [1562, 0]
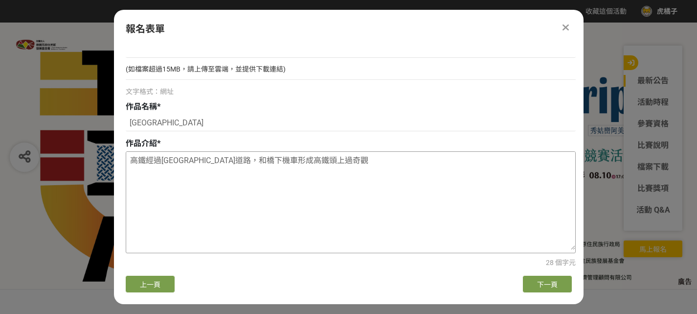
drag, startPoint x: 294, startPoint y: 157, endPoint x: 146, endPoint y: 160, distance: 147.8
click at [120, 156] on div "若您擁有獎金獵人帳號，且前有填寫過相關資料，系統將自動帶入。 作品照 作品(1)上傳 確認上傳 取消 旋轉圖片 移除檔案 選擇檔案 移除檔案 1.如檔案超過1…" at bounding box center [349, 156] width 470 height 224
paste textarea "夜白天交會的藍調時刻，使用慢速快門，許厝港海岸的潮起潮落化作石頭上絲滑的白絹。"
type textarea "黑夜白天交會的藍調時刻，使用慢速快門，許厝港海岸的潮起潮落化作石頭上絲滑的白絹。"
click at [541, 285] on span "下一頁" at bounding box center [547, 284] width 21 height 8
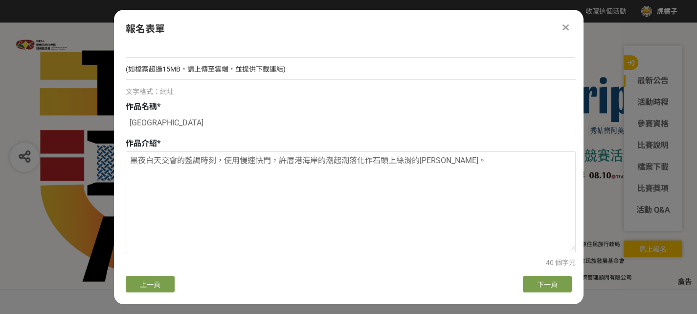
scroll to position [0, 0]
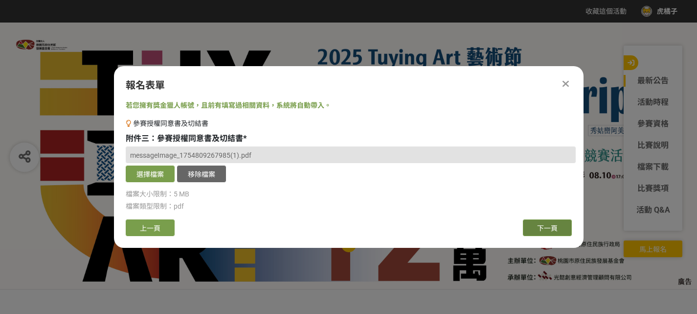
click at [533, 228] on button "下一頁" at bounding box center [547, 227] width 49 height 17
click at [547, 230] on span "下一頁" at bounding box center [547, 228] width 21 height 8
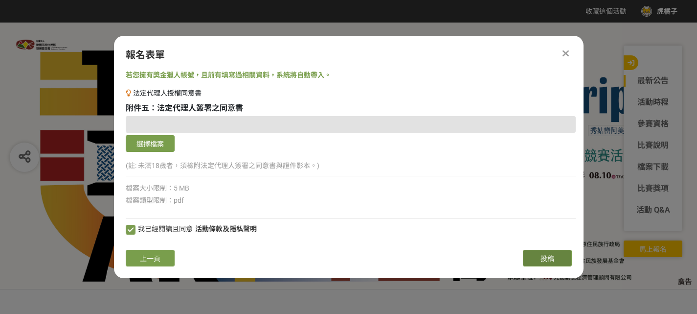
click at [550, 259] on span "投稿" at bounding box center [548, 258] width 14 height 8
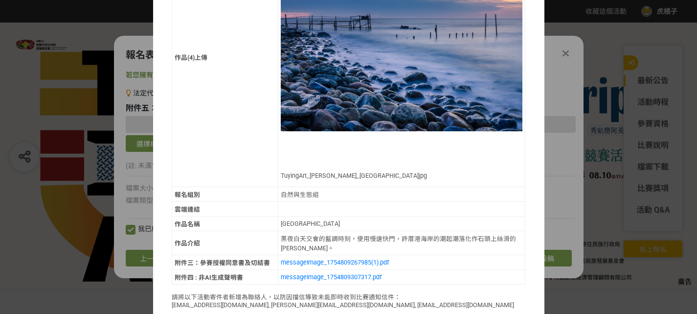
scroll to position [1834, 0]
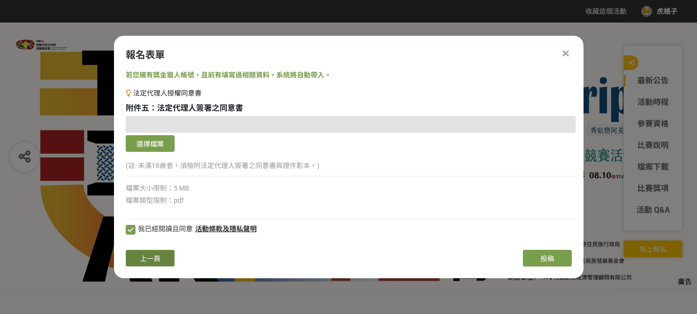
click at [164, 258] on button "上一頁" at bounding box center [150, 258] width 49 height 17
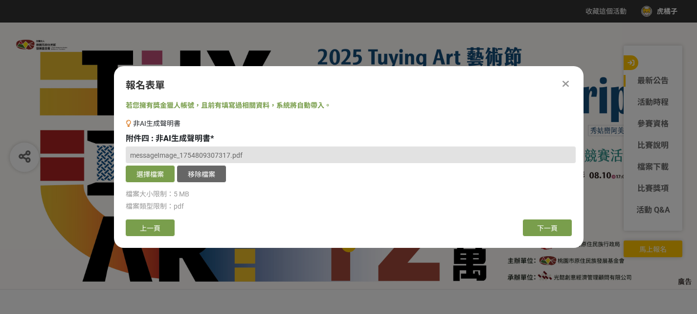
click at [164, 244] on div "報名表單 若您擁有獎金獵人帳號，且前有填寫過相關資料，系統將自動帶入。 非AI生成聲明書 附件四 : 非AI生成聲明書 * messageImage_1754…" at bounding box center [349, 157] width 470 height 182
click at [159, 231] on span "上一頁" at bounding box center [150, 228] width 21 height 8
click at [161, 228] on button "上一頁" at bounding box center [150, 227] width 49 height 17
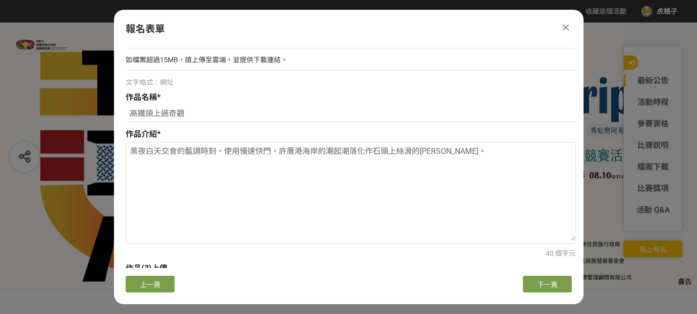
scroll to position [734, 0]
drag, startPoint x: 130, startPoint y: 151, endPoint x: 472, endPoint y: 151, distance: 342.0
click at [472, 151] on textarea "黑夜白天交會的藍調時刻，使用慢速快門，許厝港海岸的潮起潮落化作石頭上絲滑的白絹。" at bounding box center [350, 190] width 449 height 98
paste textarea "鐵經過桃園蘆竹區隧道道路，和橋下機車形成高鐵頭上過奇觀"
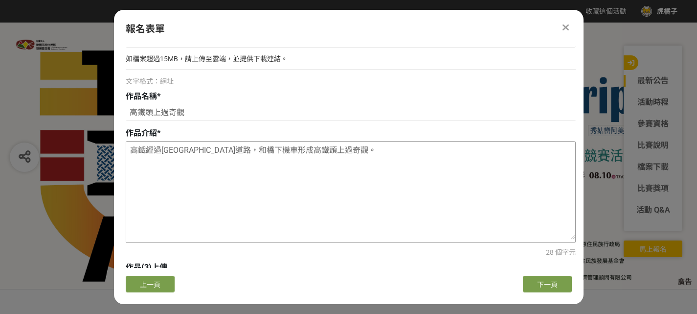
click at [367, 175] on textarea "高鐵經過桃園蘆竹區隧道道路，和橋下機車形成高鐵頭上過奇觀。" at bounding box center [350, 190] width 449 height 98
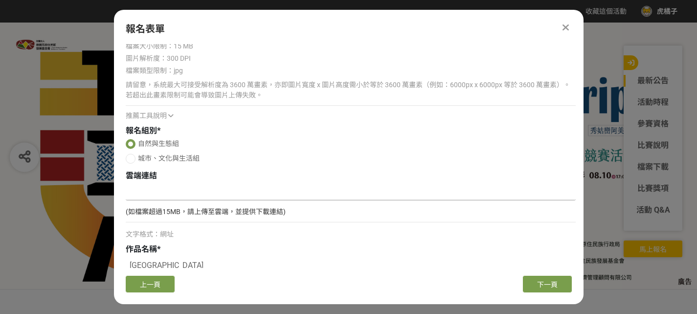
scroll to position [1562, 0]
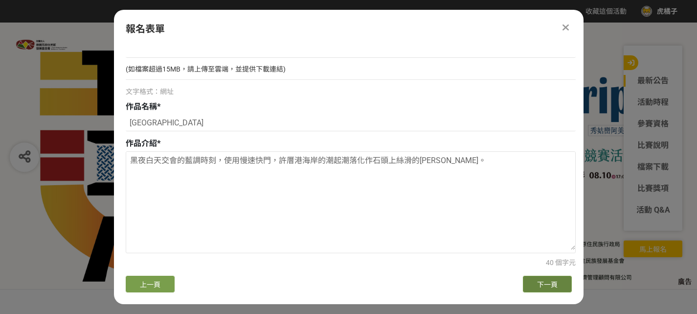
type textarea "高鐵經過桃園蘆竹區隧道道路，和橋下機車形成高鐵頭上過奇觀。"
click at [557, 284] on span "下一頁" at bounding box center [547, 284] width 21 height 8
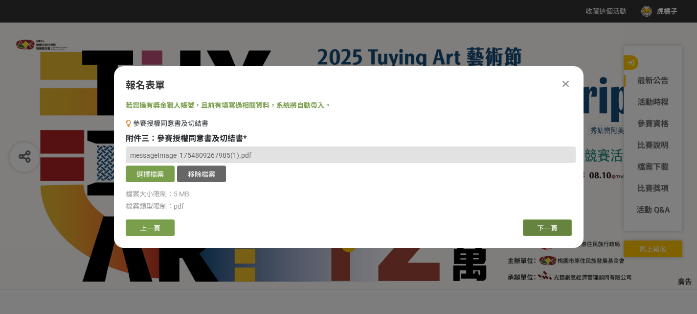
click at [548, 229] on span "下一頁" at bounding box center [547, 228] width 21 height 8
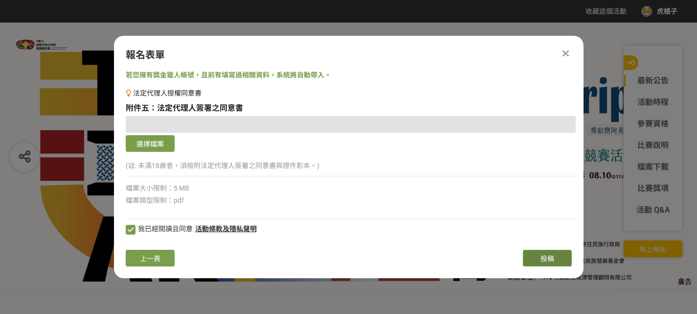
click at [556, 257] on button "投稿" at bounding box center [547, 258] width 49 height 17
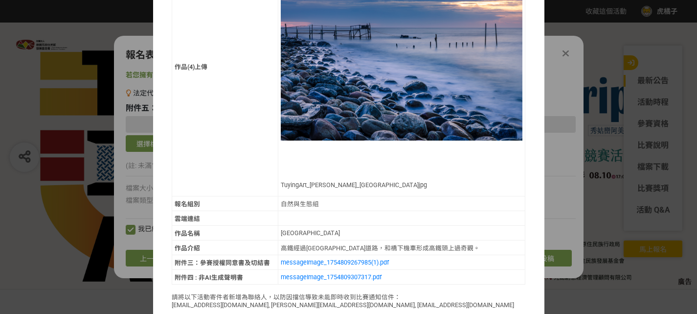
scroll to position [1811, 0]
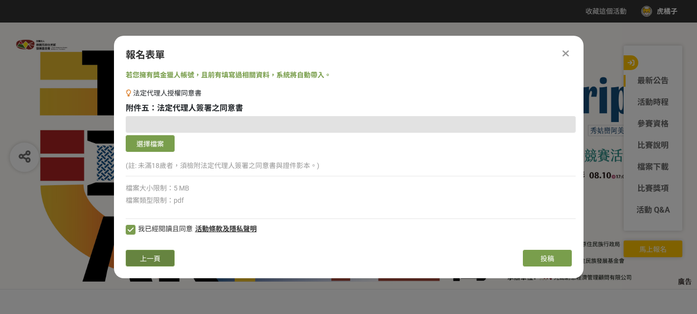
click at [162, 252] on button "上一頁" at bounding box center [150, 258] width 49 height 17
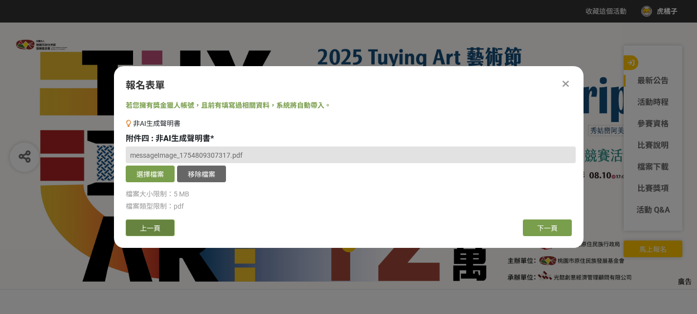
click at [168, 225] on button "上一頁" at bounding box center [150, 227] width 49 height 17
click at [169, 225] on button "上一頁" at bounding box center [150, 227] width 49 height 17
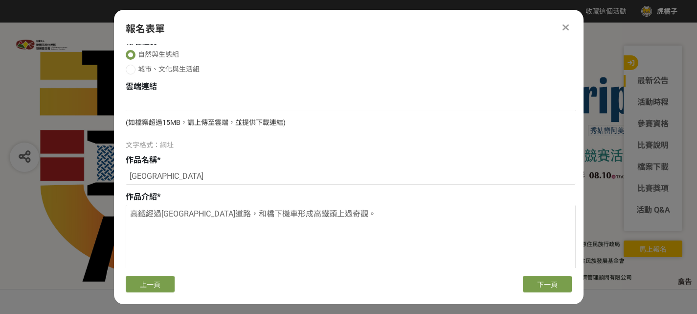
scroll to position [1517, 0]
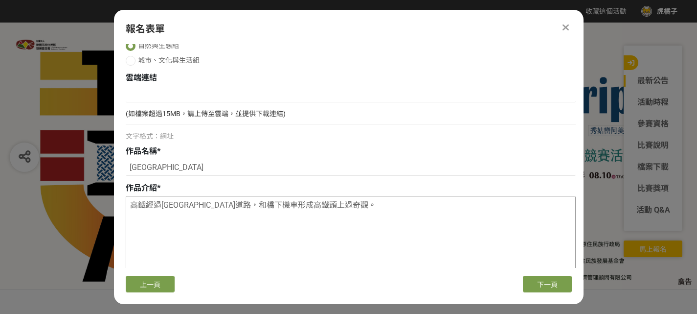
drag, startPoint x: 132, startPoint y: 204, endPoint x: 346, endPoint y: 209, distance: 214.9
click at [394, 206] on textarea "高鐵經過桃園蘆竹區隧道道路，和橋下機車形成高鐵頭上過奇觀。" at bounding box center [350, 245] width 449 height 98
paste textarea "夜白天交會的藍調時刻，使用慢速快門，許厝港海岸的潮起潮落化作石頭上絲滑的白絹"
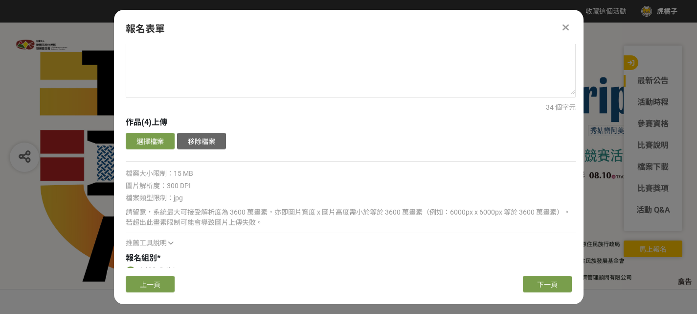
scroll to position [1223, 0]
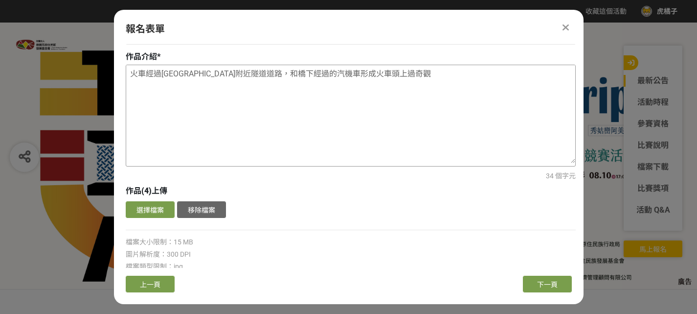
type textarea "黑夜白天交會的藍調時刻，使用慢速快門，許厝港海岸的潮起潮落化作石頭上絲滑的白絹。"
click at [409, 78] on textarea "火車經過桃園火車站附近隧道道路，和橋下經過的汽機車形成火車頭上過奇觀" at bounding box center [350, 114] width 449 height 98
type textarea "火車經過桃園火車站附近隧道道路，和橋下經過的汽機車形成火車頭上過奇觀。"
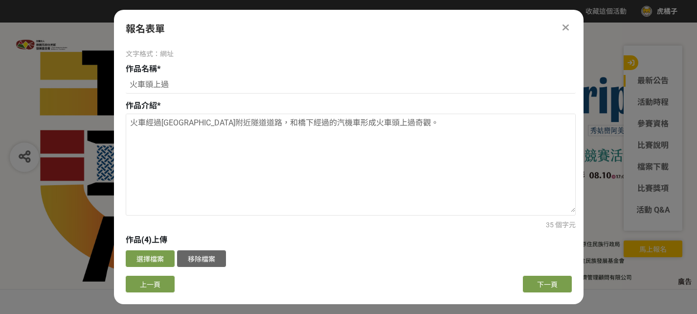
drag, startPoint x: 365, startPoint y: 52, endPoint x: 375, endPoint y: 79, distance: 28.5
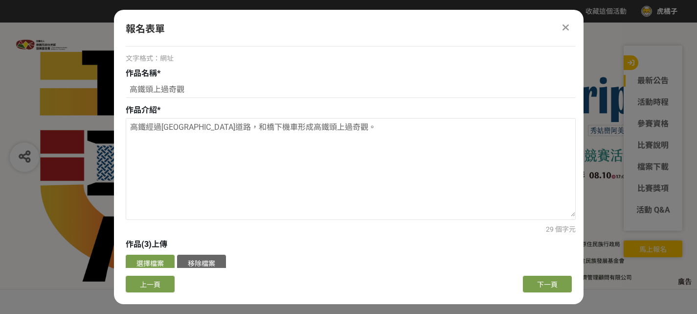
scroll to position [734, 0]
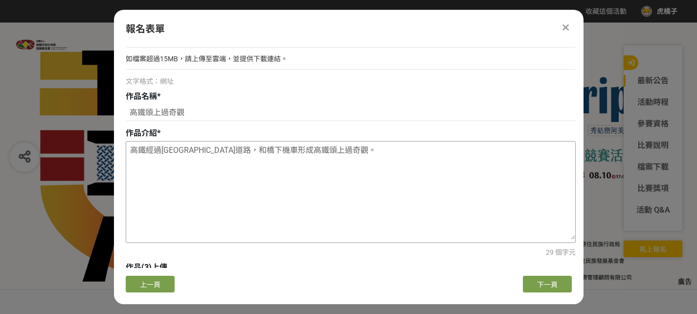
click at [358, 150] on textarea "高鐵經過桃園蘆竹區隧道道路，和橋下機車形成高鐵頭上過奇觀。" at bounding box center [350, 190] width 449 height 98
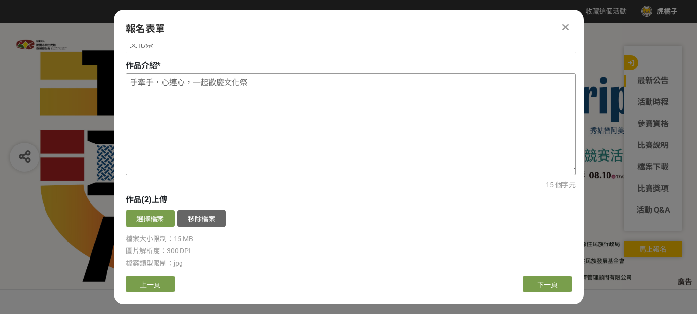
scroll to position [391, 0]
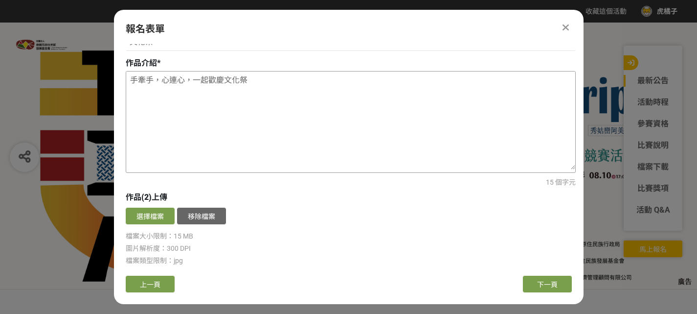
type textarea "高鐵經過桃園蘆竹區隧道道路，和橋下機車形成高鐵頭上過奇觀。"
click at [269, 83] on textarea "手牽手，心連心，一起歡慶文化祭" at bounding box center [350, 120] width 449 height 98
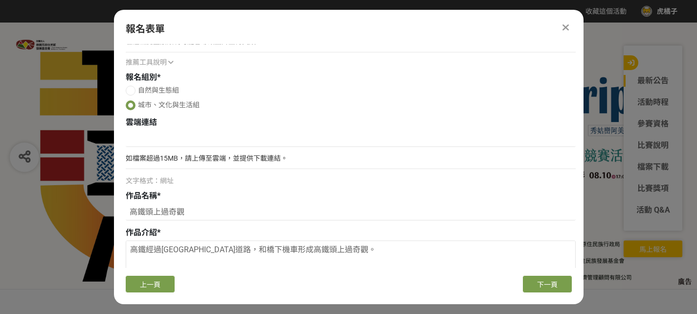
scroll to position [636, 0]
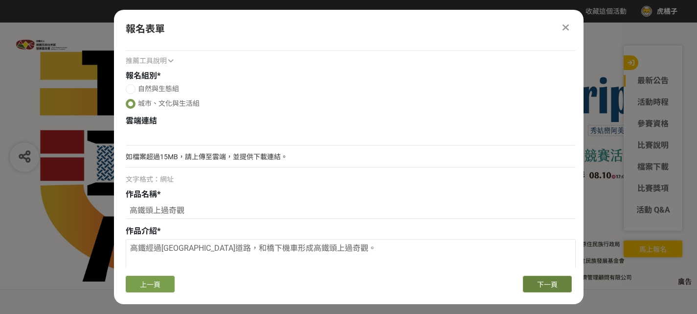
type textarea "手牽手，心連心，一起歡慶文化祭。"
click at [525, 283] on button "下一頁" at bounding box center [547, 283] width 49 height 17
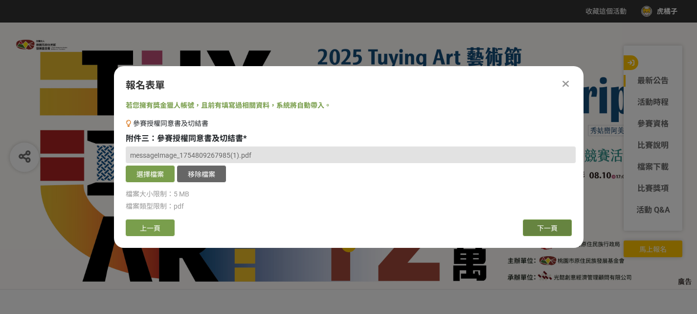
click at [541, 233] on button "下一頁" at bounding box center [547, 227] width 49 height 17
click at [543, 228] on span "下一頁" at bounding box center [547, 228] width 21 height 8
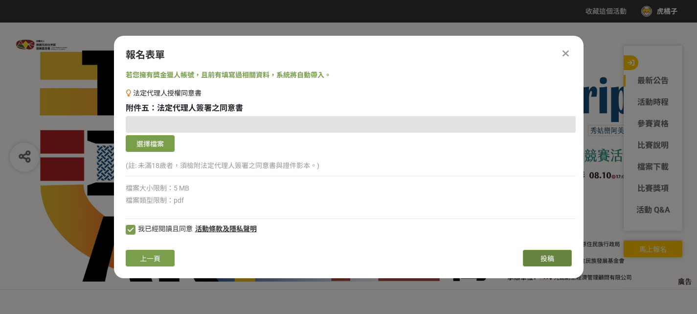
click at [538, 258] on button "投稿" at bounding box center [547, 258] width 49 height 17
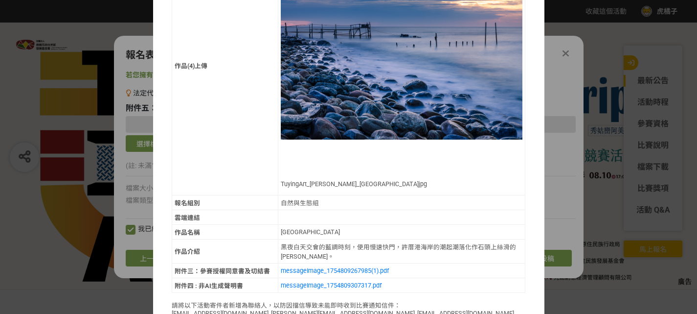
scroll to position [1834, 0]
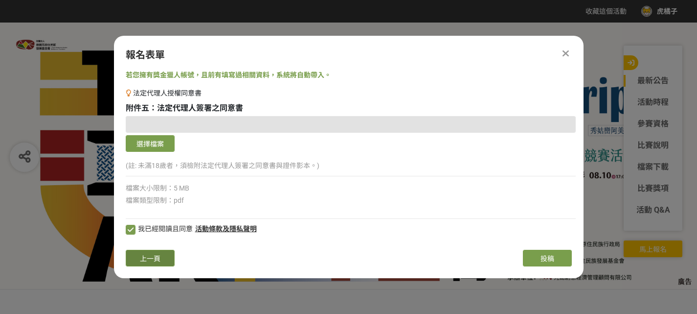
click at [144, 266] on button "上一頁" at bounding box center [150, 258] width 49 height 17
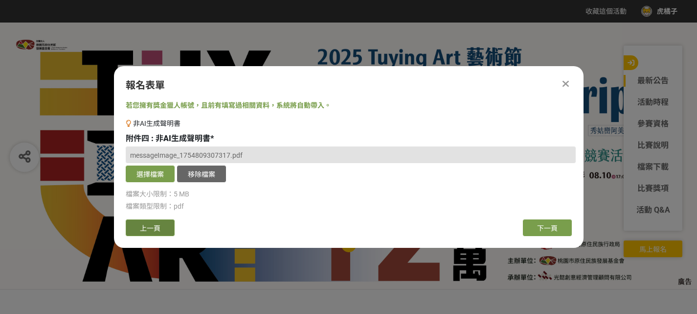
click at [146, 233] on button "上一頁" at bounding box center [150, 227] width 49 height 17
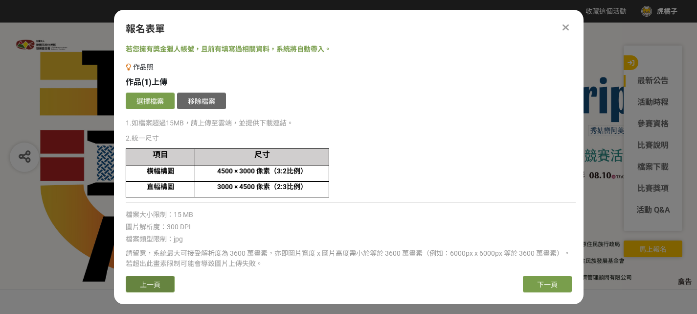
click at [148, 281] on span "上一頁" at bounding box center [150, 284] width 21 height 8
select select "185281:185522"
select select "Facebook / Instagram"
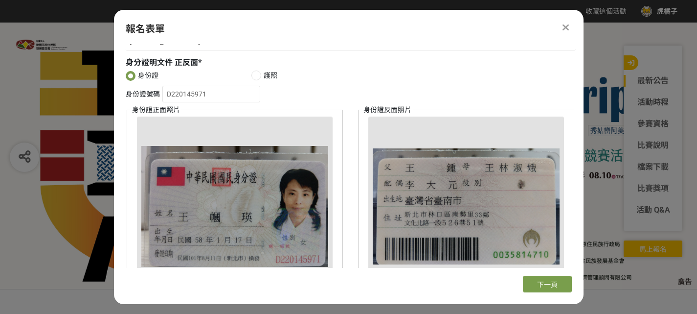
scroll to position [555, 0]
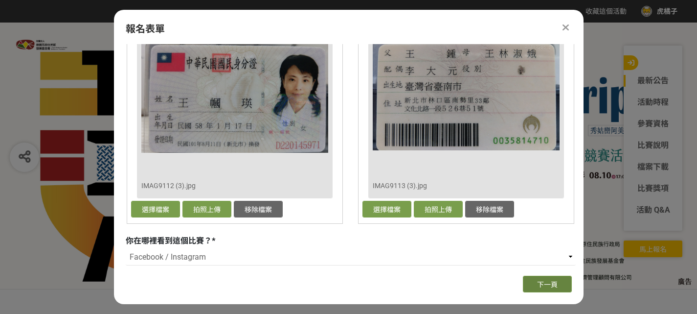
click at [532, 284] on button "下一頁" at bounding box center [547, 283] width 49 height 17
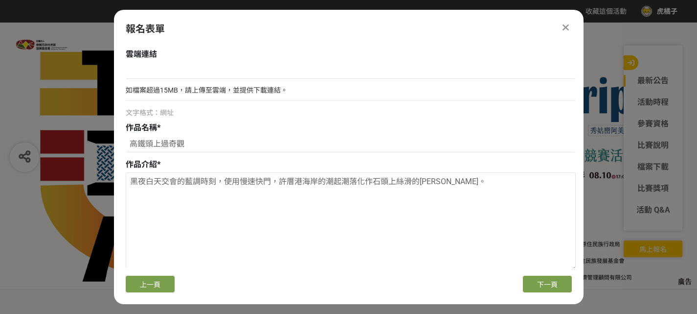
scroll to position [694, 0]
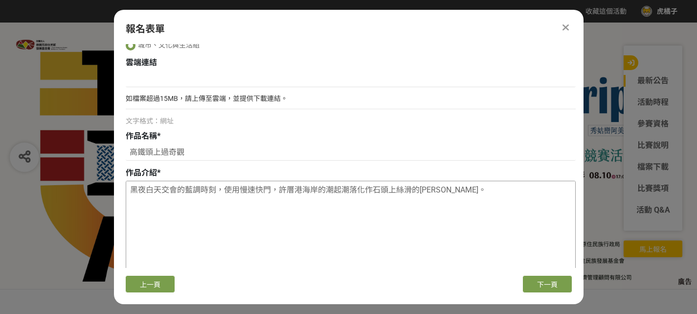
drag, startPoint x: 128, startPoint y: 189, endPoint x: 447, endPoint y: 202, distance: 319.3
click at [447, 202] on textarea "黑夜白天交會的藍調時刻，使用慢速快門，許厝港海岸的潮起潮落化作石頭上絲滑的白絹。" at bounding box center [350, 230] width 449 height 98
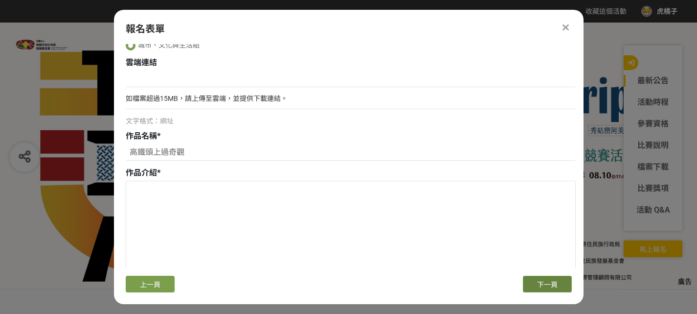
click at [559, 283] on button "下一頁" at bounding box center [547, 283] width 49 height 17
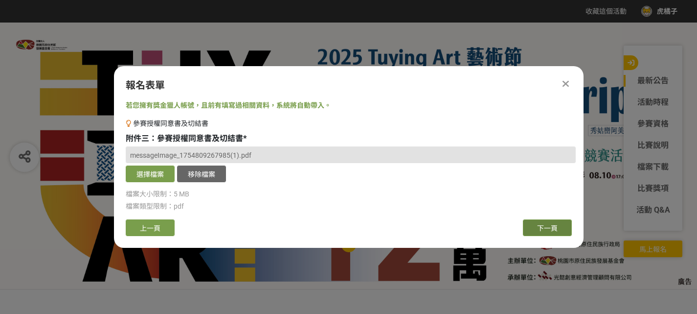
click at [547, 229] on span "下一頁" at bounding box center [547, 228] width 21 height 8
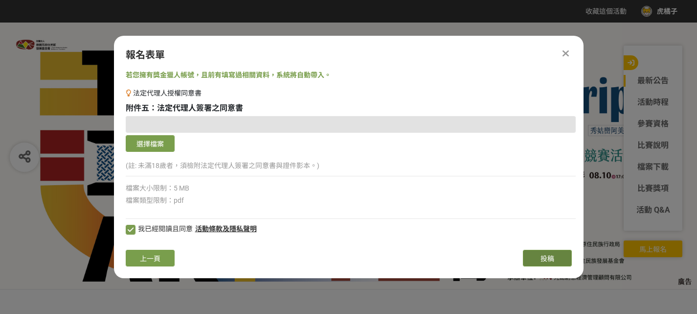
click at [547, 258] on span "投稿" at bounding box center [548, 258] width 14 height 8
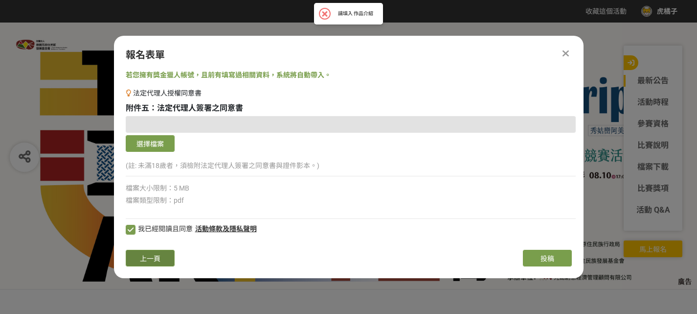
click at [135, 256] on button "上一頁" at bounding box center [150, 258] width 49 height 17
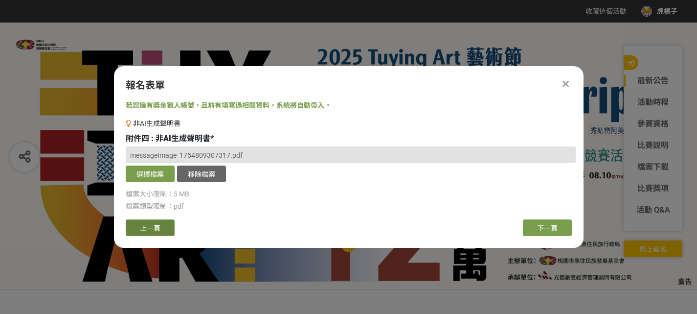
click at [143, 232] on button "上一頁" at bounding box center [150, 227] width 49 height 17
click at [143, 232] on span "上一頁" at bounding box center [150, 228] width 21 height 8
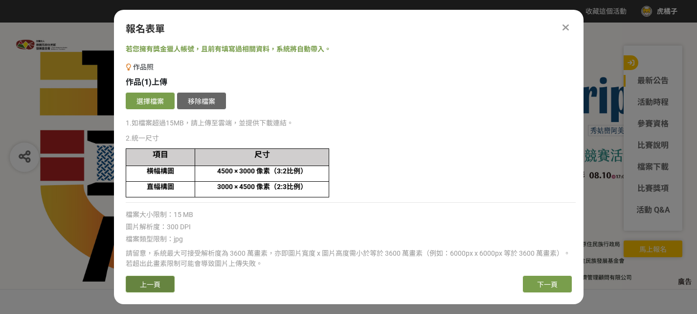
click at [156, 277] on button "上一頁" at bounding box center [150, 283] width 49 height 17
select select "185281:185522"
select select "Facebook / Instagram"
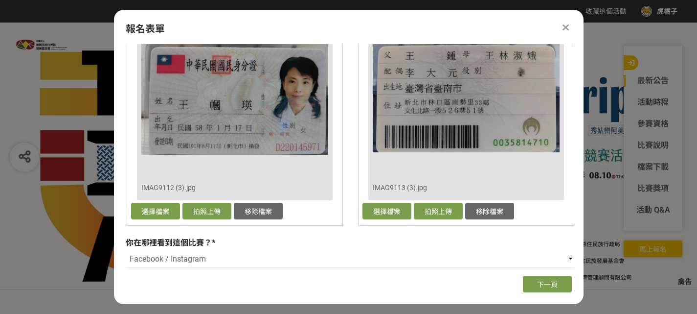
scroll to position [555, 0]
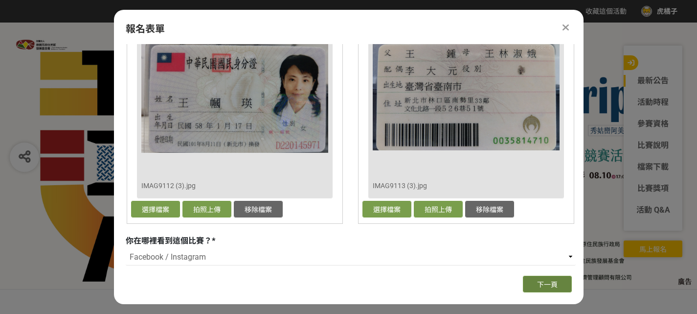
click at [542, 281] on span "下一頁" at bounding box center [547, 284] width 21 height 8
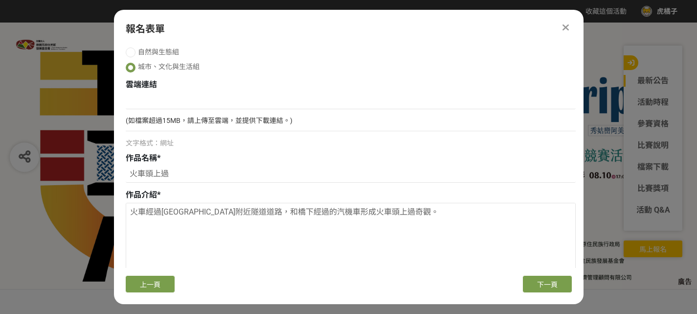
scroll to position [1086, 0]
drag, startPoint x: 161, startPoint y: 211, endPoint x: 173, endPoint y: 211, distance: 11.8
click at [173, 211] on textarea "火車經過桃園火車站附近隧道道路，和橋下經過的汽機車形成火車頭上過奇觀。" at bounding box center [350, 252] width 449 height 98
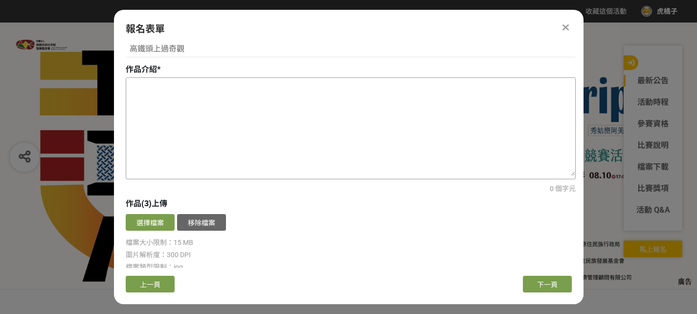
scroll to position [792, 0]
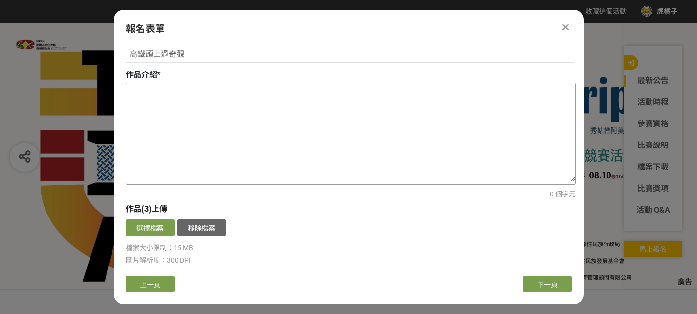
paste textarea "桃園"
type textarea "桃園特色"
click at [531, 289] on button "下一頁" at bounding box center [547, 283] width 49 height 17
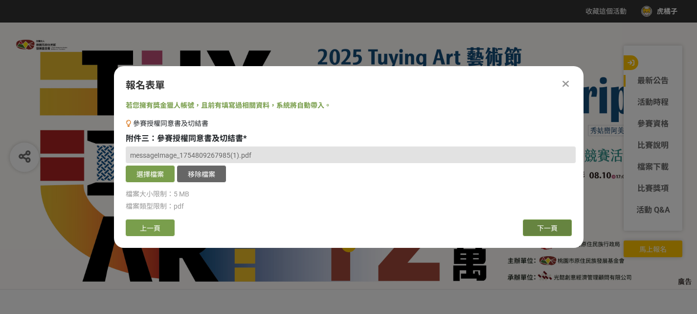
scroll to position [0, 0]
click at [541, 226] on span "下一頁" at bounding box center [547, 228] width 21 height 8
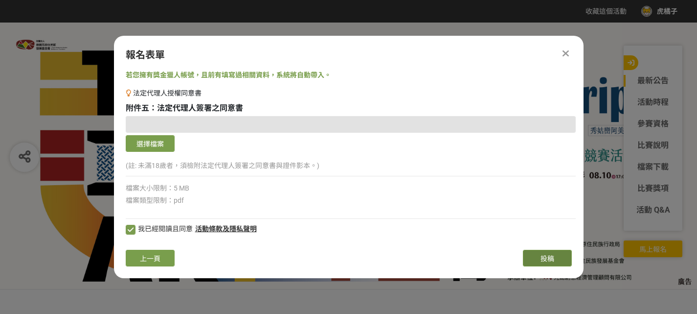
click at [544, 253] on button "投稿" at bounding box center [547, 258] width 49 height 17
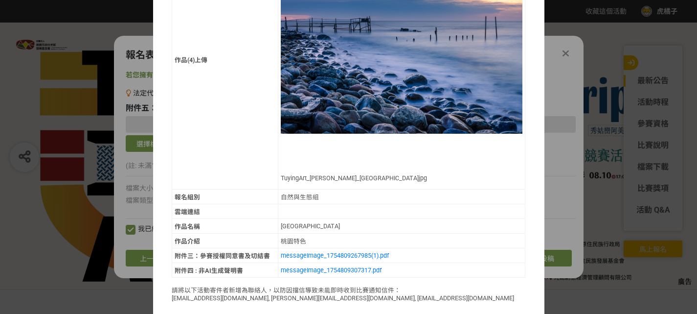
scroll to position [1816, 0]
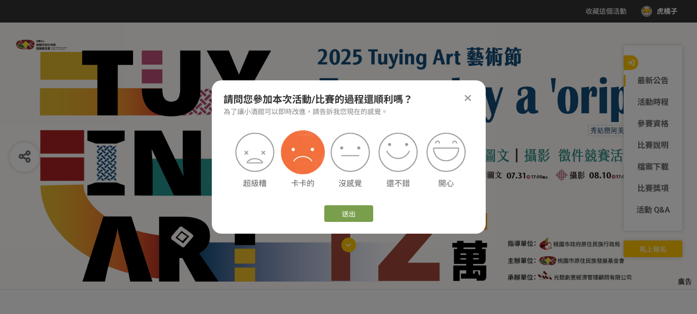
click at [294, 155] on img at bounding box center [303, 152] width 44 height 44
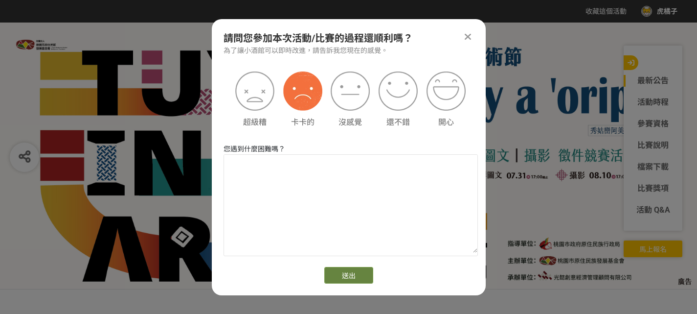
click at [335, 276] on button "送出" at bounding box center [348, 275] width 49 height 17
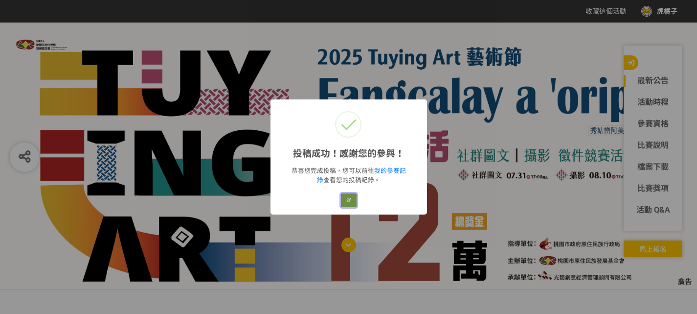
click at [347, 199] on button "好" at bounding box center [349, 200] width 16 height 14
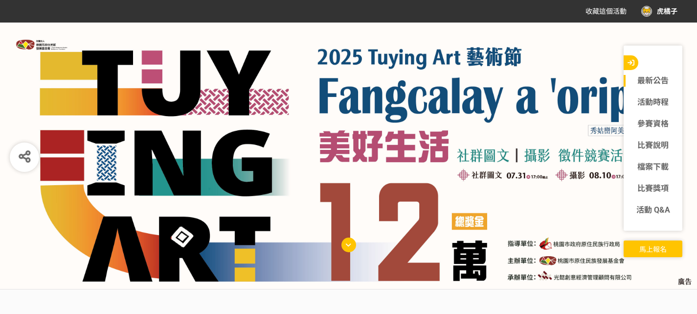
click at [666, 10] on div "虎橘子" at bounding box center [660, 11] width 36 height 11
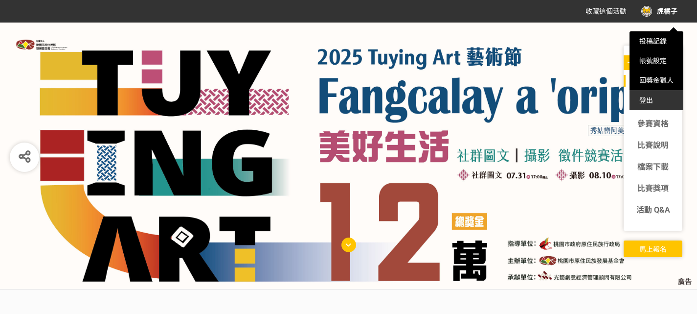
click at [647, 98] on div "登出" at bounding box center [657, 101] width 54 height 20
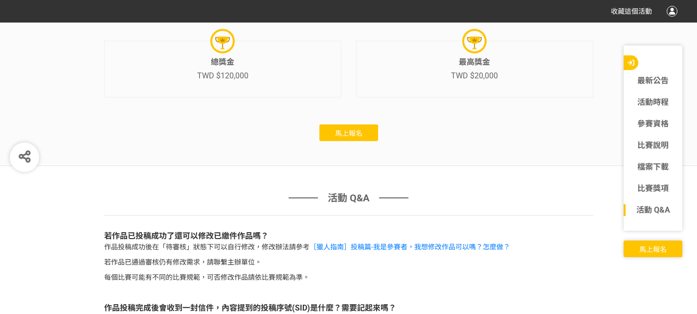
scroll to position [2349, 0]
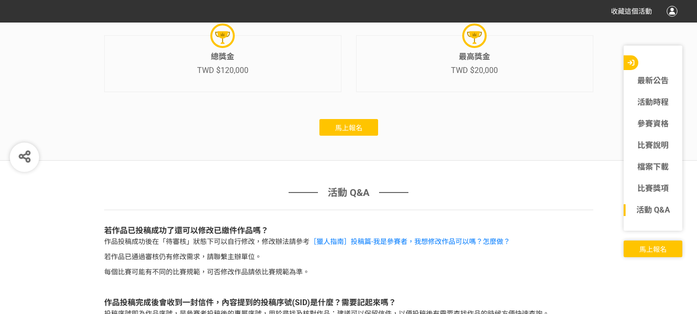
click at [340, 124] on span "馬上報名" at bounding box center [348, 128] width 27 height 8
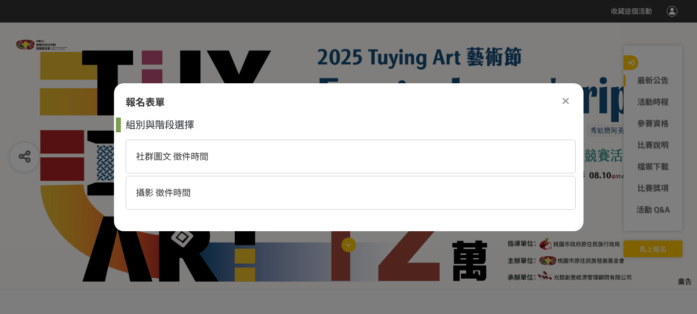
scroll to position [0, 0]
click at [188, 191] on span "攝影 徵件時間" at bounding box center [163, 192] width 55 height 10
select select "185281:185522"
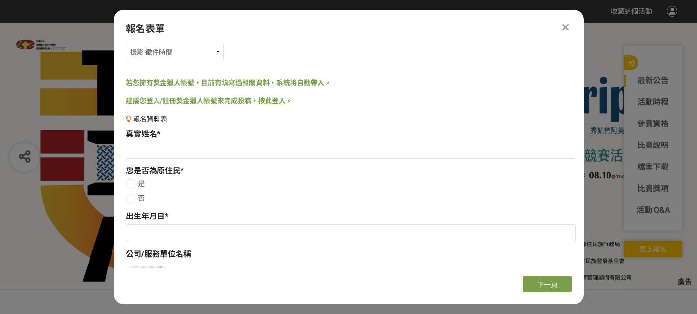
scroll to position [49, 0]
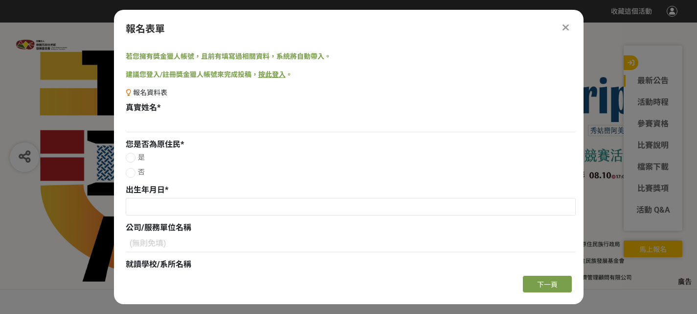
click at [129, 173] on div at bounding box center [131, 173] width 10 height 10
radio input "true"
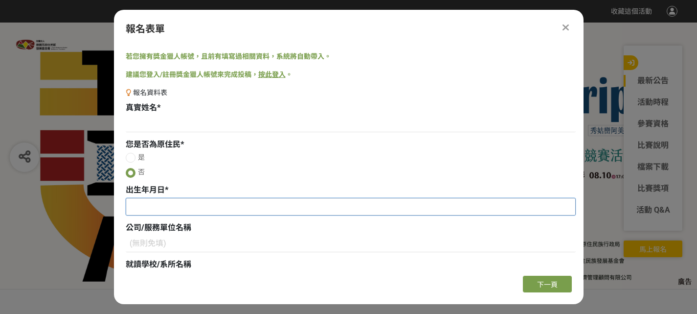
click at [152, 211] on input "text" at bounding box center [350, 206] width 449 height 17
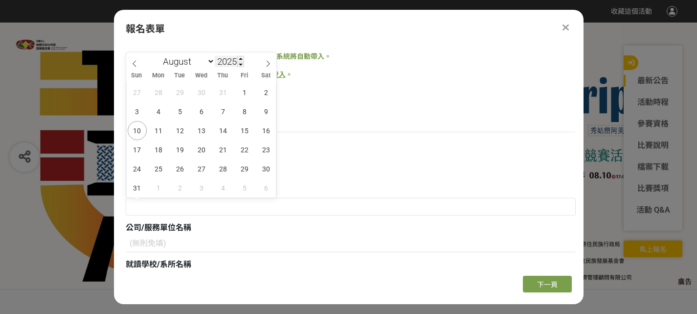
click at [233, 60] on input "2025" at bounding box center [229, 61] width 29 height 11
type input "1964"
click at [205, 62] on select "January February March April May June July August September October November De…" at bounding box center [187, 61] width 56 height 12
select select "10"
click at [159, 55] on select "January February March April May June July August September October November De…" at bounding box center [187, 61] width 56 height 12
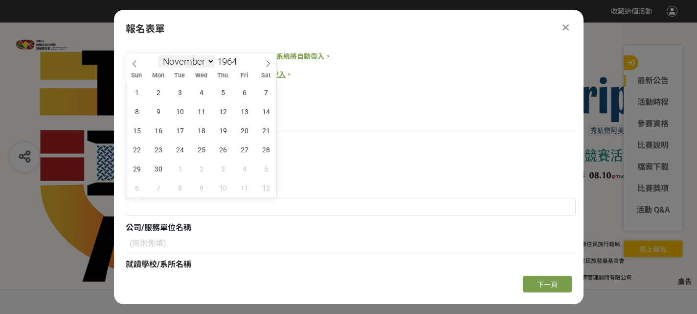
click at [206, 67] on select "January February March April May June July August September October November De…" at bounding box center [187, 61] width 56 height 12
click at [159, 55] on select "January February March April May June July August September October November De…" at bounding box center [187, 61] width 56 height 12
click at [183, 110] on span "10" at bounding box center [180, 111] width 19 height 19
type input "1964-11-10"
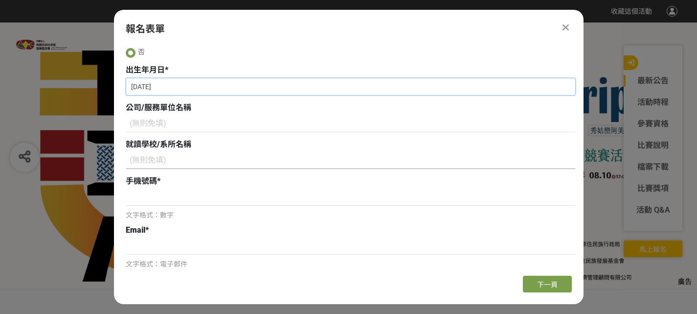
scroll to position [196, 0]
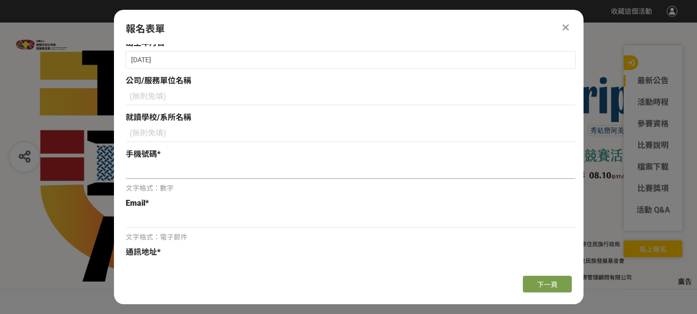
click at [162, 173] on input at bounding box center [351, 170] width 450 height 17
type input "0921775231"
click at [151, 210] on div "Email * 文字格式：電子郵件" at bounding box center [351, 219] width 450 height 45
click at [148, 220] on input at bounding box center [351, 219] width 450 height 17
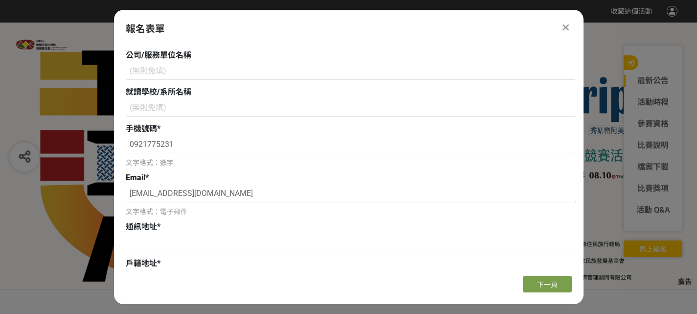
scroll to position [294, 0]
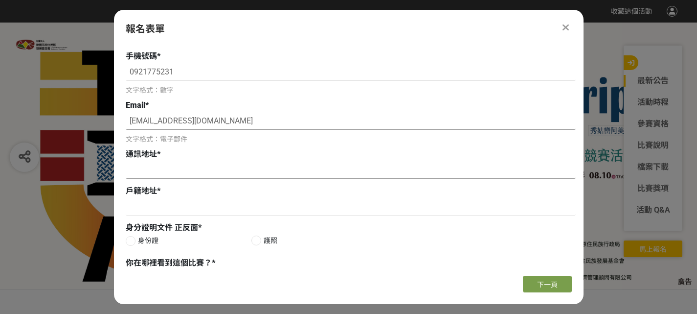
type input "hereistylee@gmail.com"
click at [155, 170] on input at bounding box center [351, 170] width 450 height 17
drag, startPoint x: 266, startPoint y: 172, endPoint x: 150, endPoint y: 169, distance: 115.5
click at [131, 166] on input "新北市林口區文化北路一段526巷51號" at bounding box center [351, 170] width 450 height 17
type input "新北市林口區文化北路一段526巷51號"
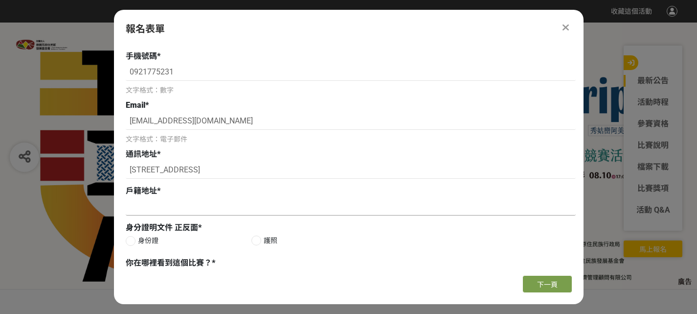
click at [166, 210] on input at bounding box center [351, 207] width 450 height 17
paste input "新北市林口區文化北路一段526巷51號"
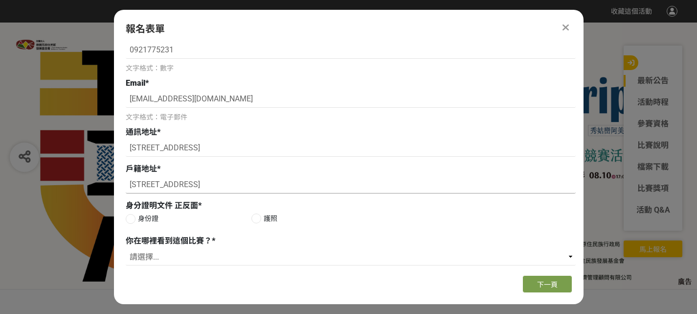
scroll to position [316, 0]
type input "新北市林口區文化北路一段526巷51號"
drag, startPoint x: 131, startPoint y: 217, endPoint x: 173, endPoint y: 216, distance: 42.1
click at [132, 217] on div at bounding box center [131, 219] width 10 height 10
radio input "true"
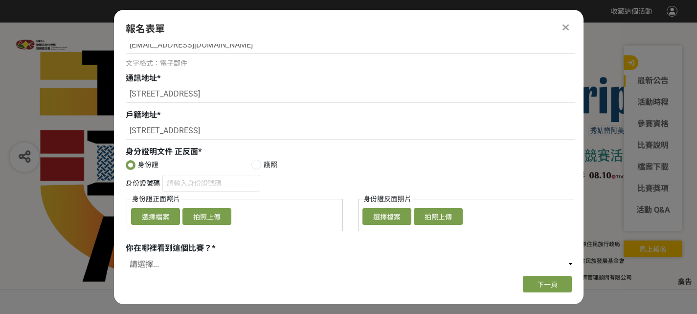
scroll to position [377, 0]
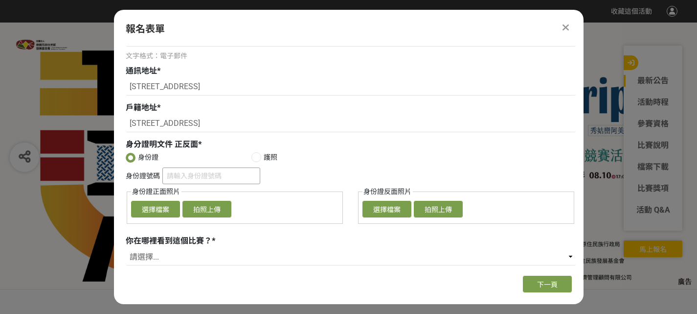
drag, startPoint x: 190, startPoint y: 166, endPoint x: 190, endPoint y: 171, distance: 5.4
click at [190, 168] on div "身份證 護照 身份證號碼 身份證正面照片 確認上傳 取消 旋轉圖片 選擇檔案 拍照上傳 身份證反面照片 確認上傳 取消 旋轉圖片 選擇檔案 拍照上傳" at bounding box center [351, 190] width 450 height 76
click at [190, 171] on input "身份證號碼" at bounding box center [211, 175] width 98 height 17
type input "A120208601"
click at [162, 208] on button "選擇檔案" at bounding box center [155, 209] width 49 height 17
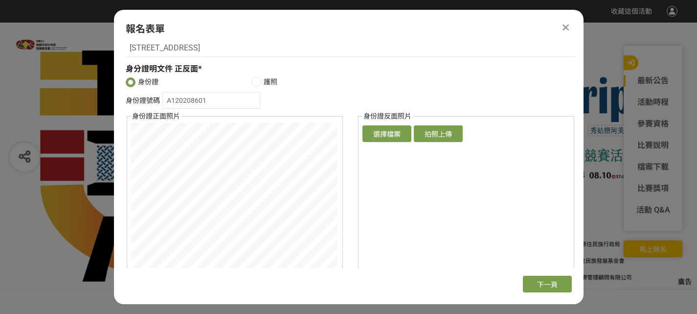
scroll to position [475, 0]
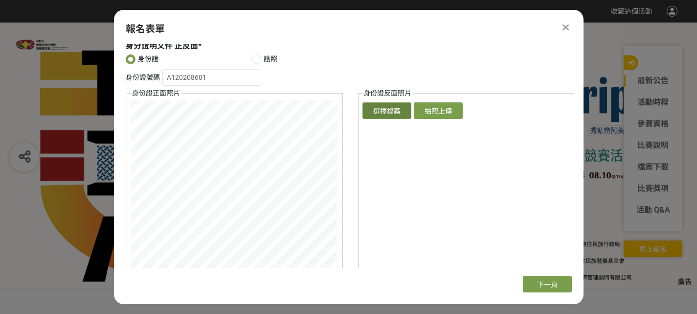
click at [387, 113] on button "選擇檔案" at bounding box center [387, 110] width 49 height 17
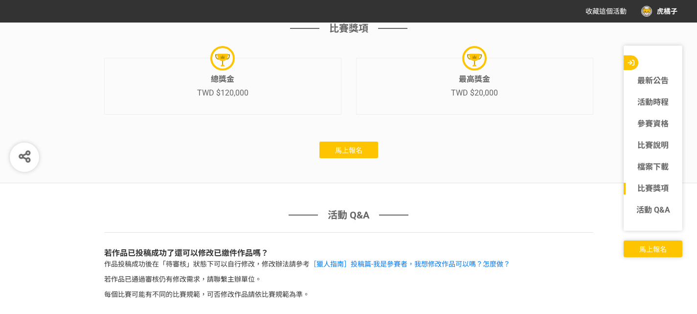
scroll to position [2332, 0]
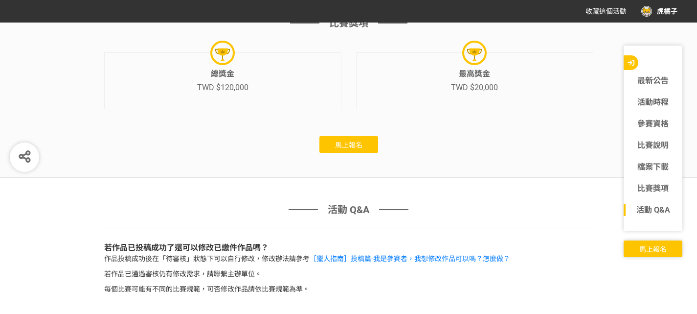
click at [333, 136] on button "馬上報名" at bounding box center [349, 144] width 59 height 17
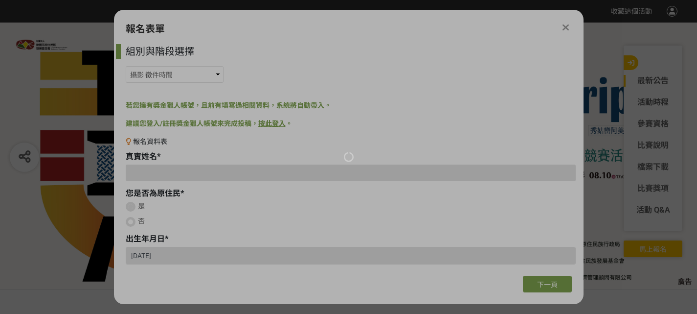
select select "185281:185522"
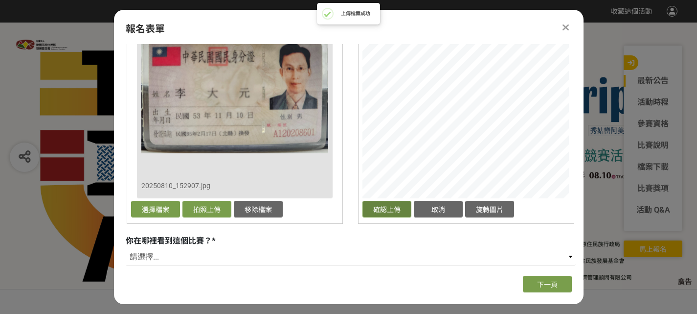
click at [384, 210] on button "確認上傳" at bounding box center [387, 209] width 49 height 17
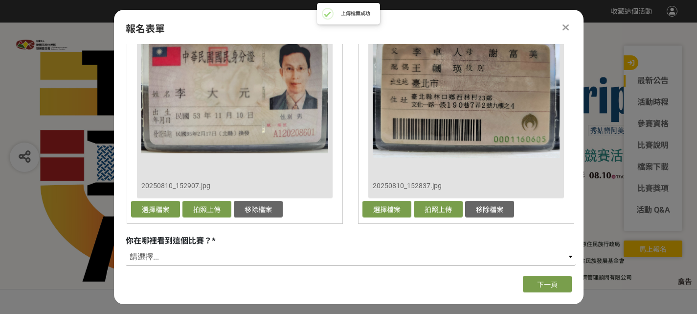
click at [171, 253] on select "請選擇... 活動官網 網路媒體 Facebook / Instagram Youtube 宣傳短片 校園講座 / 老師系上推薦 電子郵件 海報 其他" at bounding box center [351, 257] width 450 height 17
select select "網路媒體"
click at [126, 249] on select "請選擇... 活動官網 網路媒體 Facebook / Instagram Youtube 宣傳短片 校園講座 / 老師系上推薦 電子郵件 海報 其他" at bounding box center [351, 257] width 450 height 17
click at [553, 290] on button "下一頁" at bounding box center [547, 283] width 49 height 17
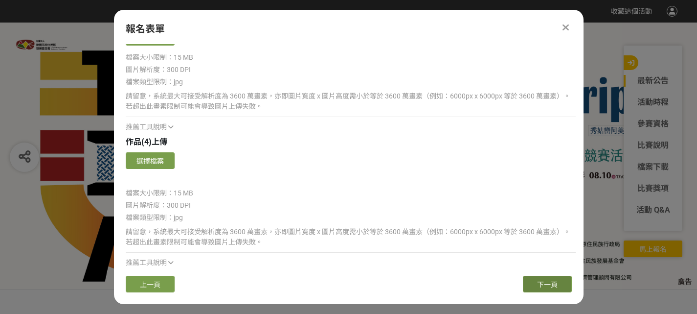
scroll to position [422, 0]
click at [156, 160] on button "選擇檔案" at bounding box center [150, 160] width 49 height 17
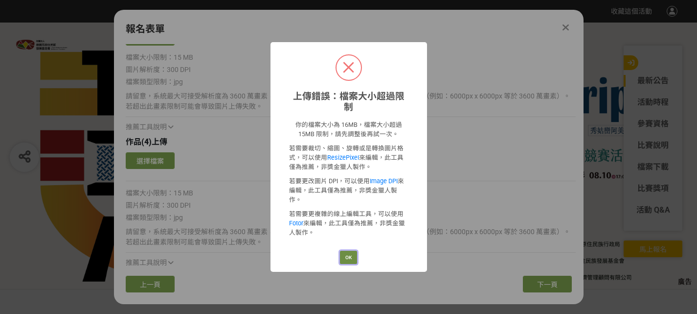
click at [349, 251] on button "OK" at bounding box center [348, 258] width 17 height 14
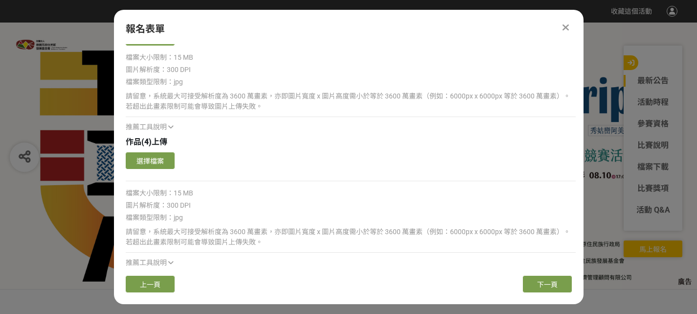
click at [429, 181] on hr at bounding box center [351, 181] width 450 height 0
click at [149, 161] on button "選擇檔案" at bounding box center [150, 160] width 49 height 17
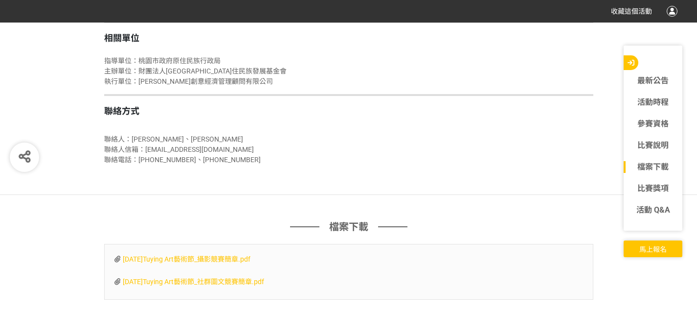
scroll to position [2006, 0]
